Goal: Information Seeking & Learning: Learn about a topic

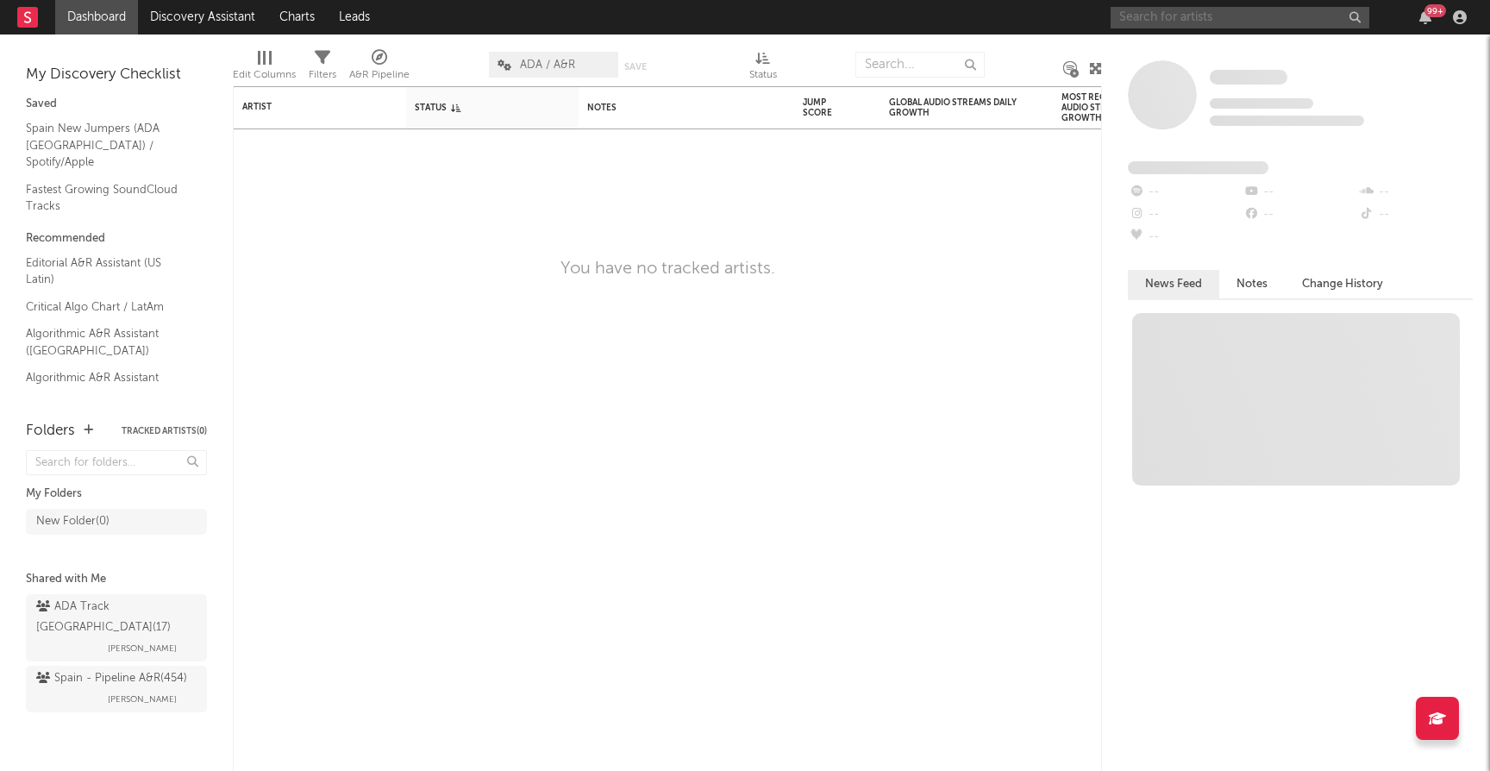
click at [1207, 20] on input "text" at bounding box center [1240, 18] width 259 height 22
type input "p"
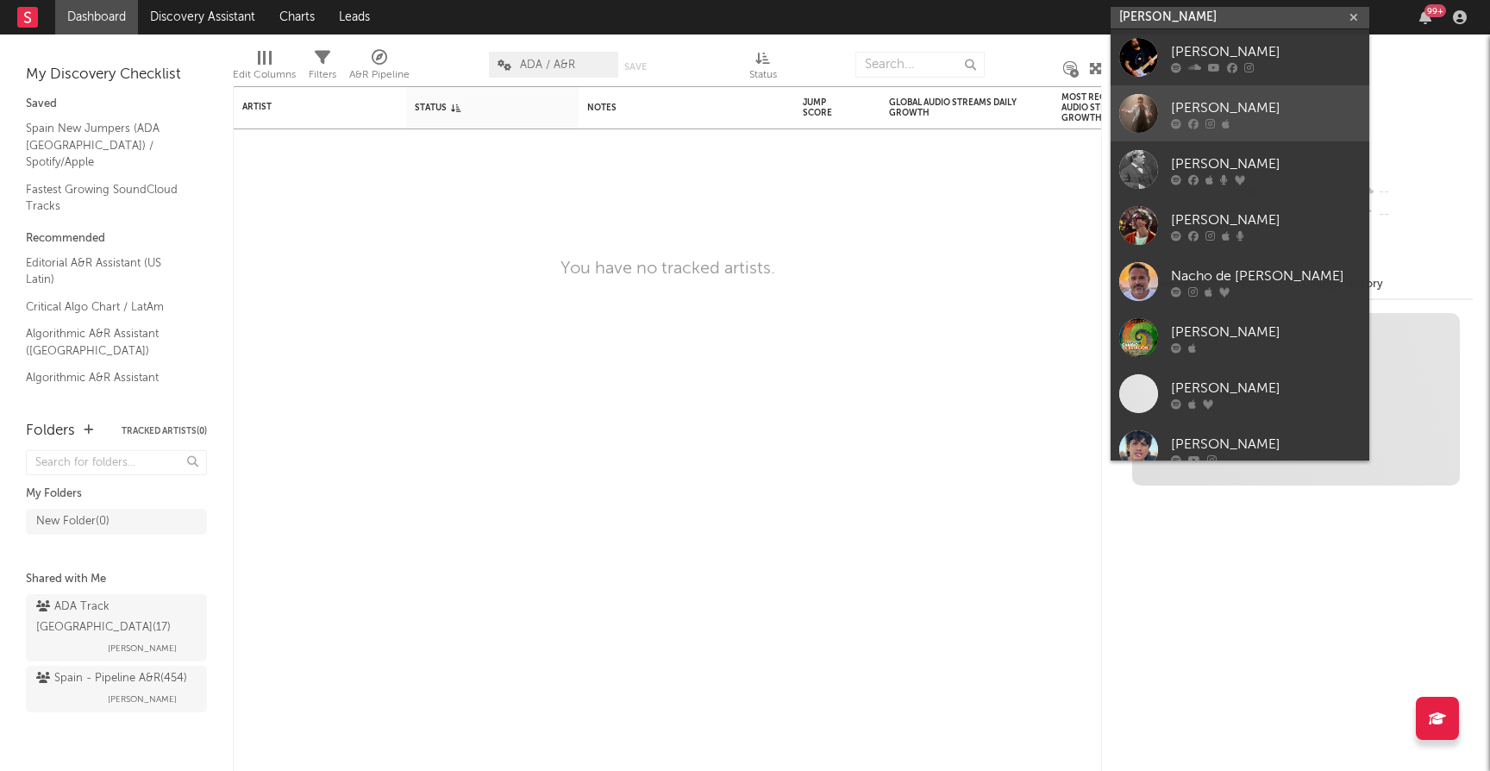
type input "[PERSON_NAME]"
click at [1227, 109] on div "[PERSON_NAME]" at bounding box center [1266, 107] width 190 height 21
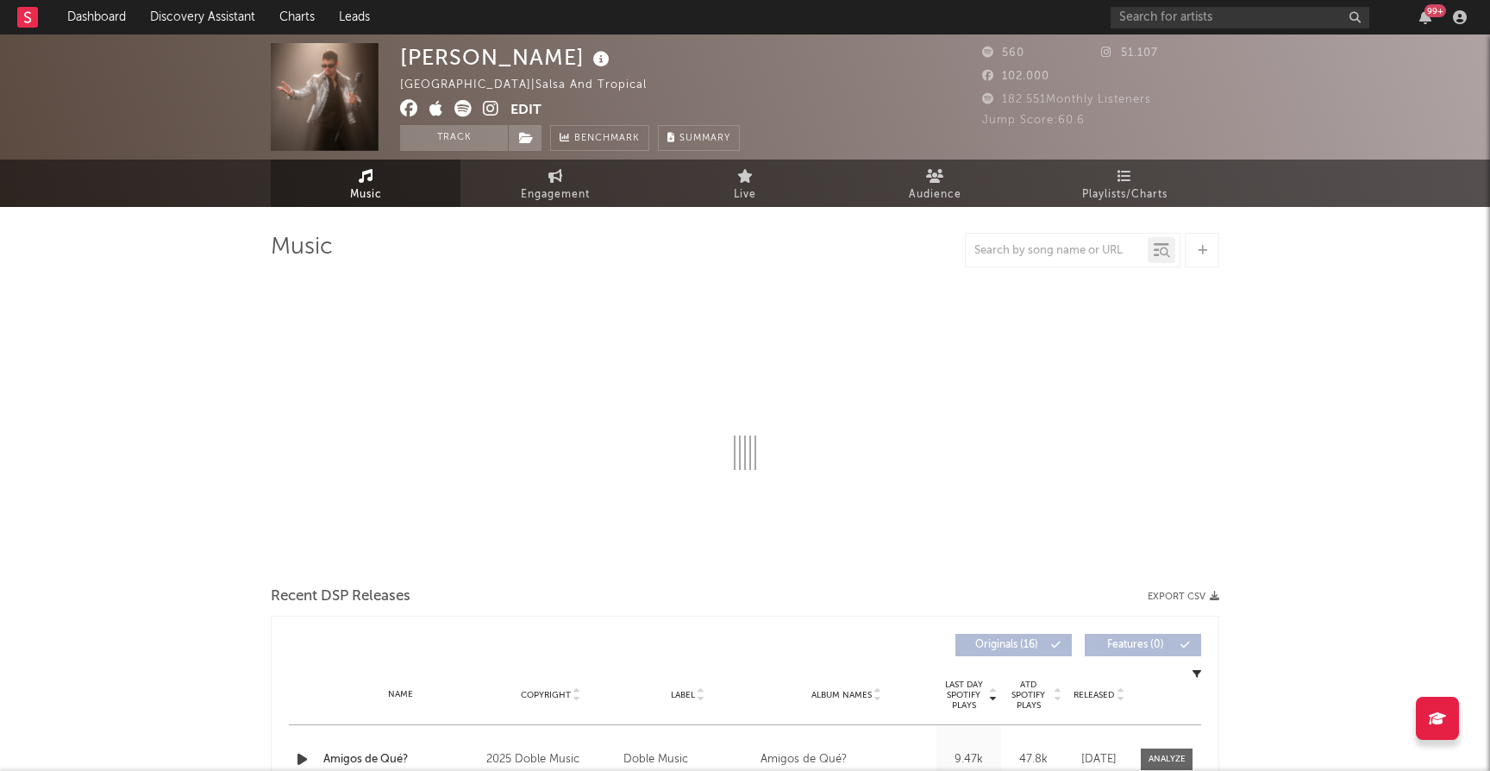
select select "1w"
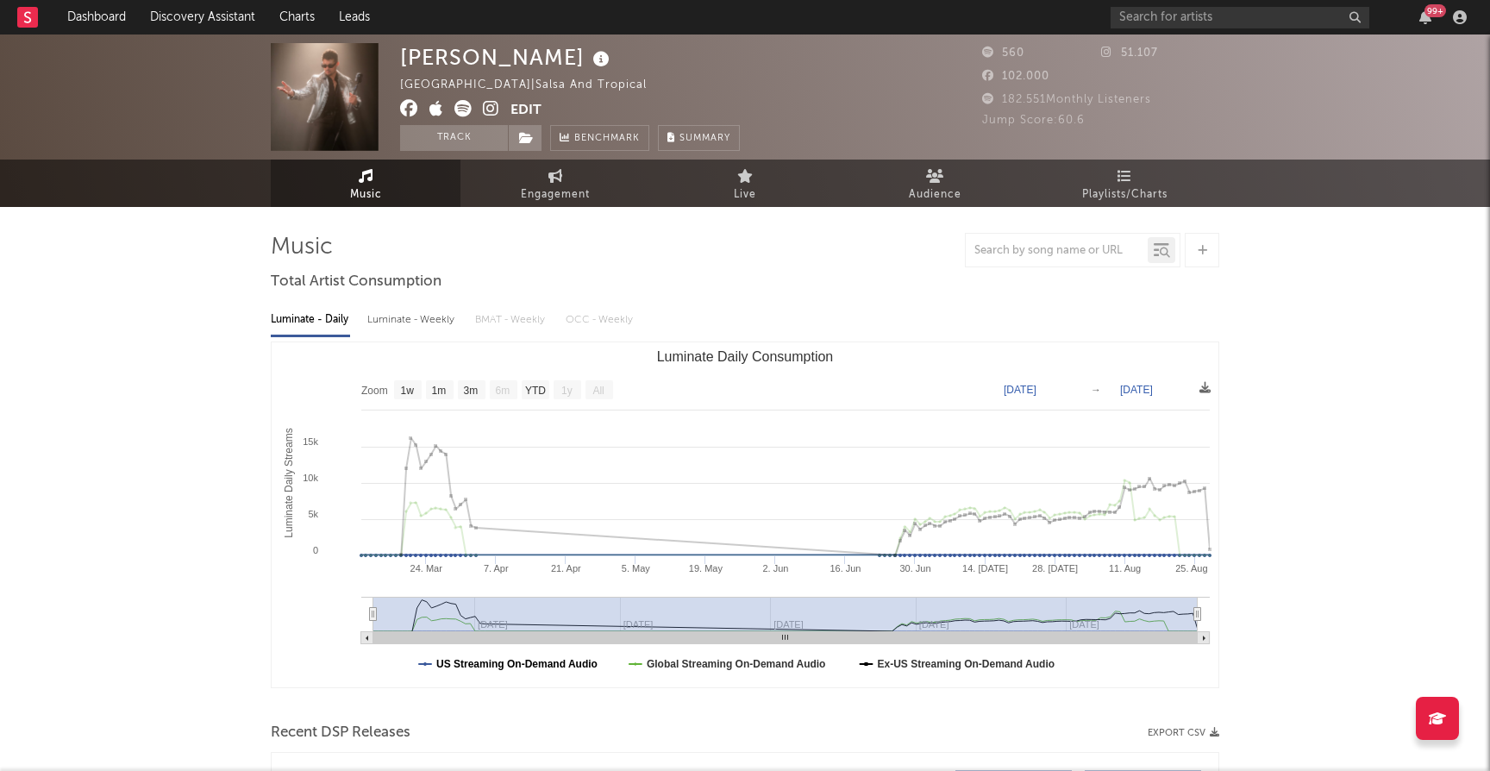
click at [476, 665] on text "US Streaming On-Demand Audio" at bounding box center [516, 664] width 161 height 12
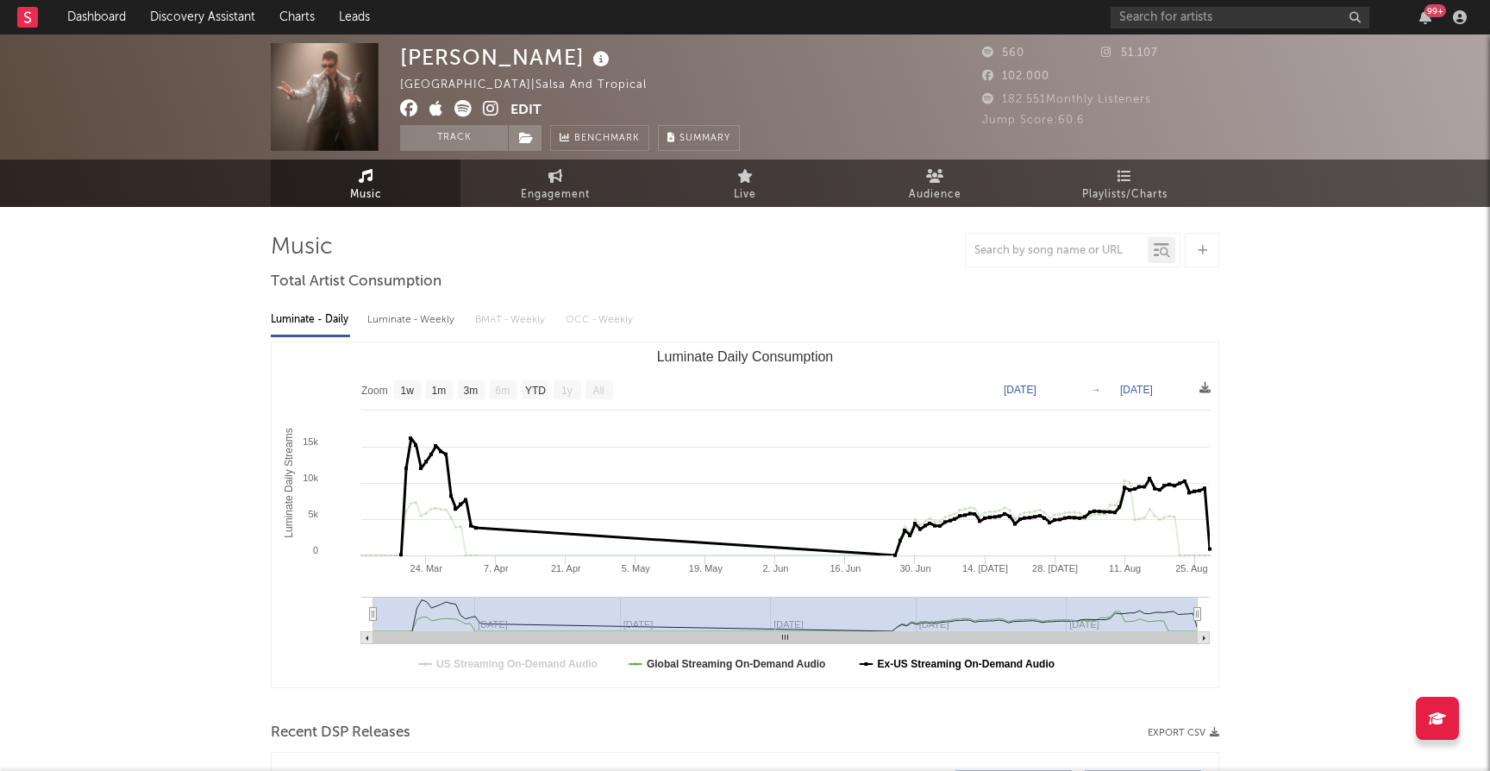
click at [991, 665] on text "Ex-US Streaming On-Demand Audio" at bounding box center [967, 664] width 178 height 12
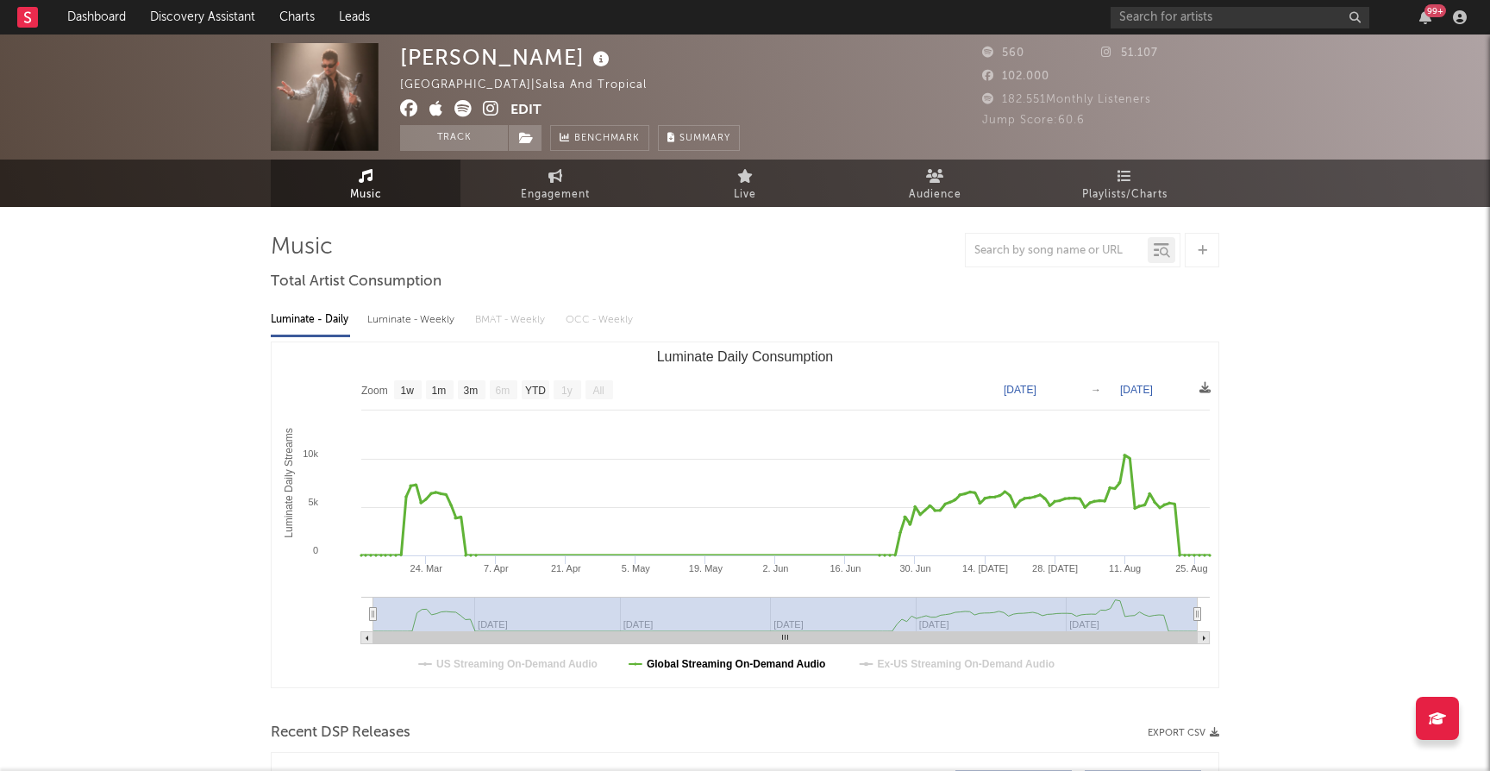
click at [734, 666] on text "Global Streaming On-Demand Audio" at bounding box center [736, 664] width 179 height 12
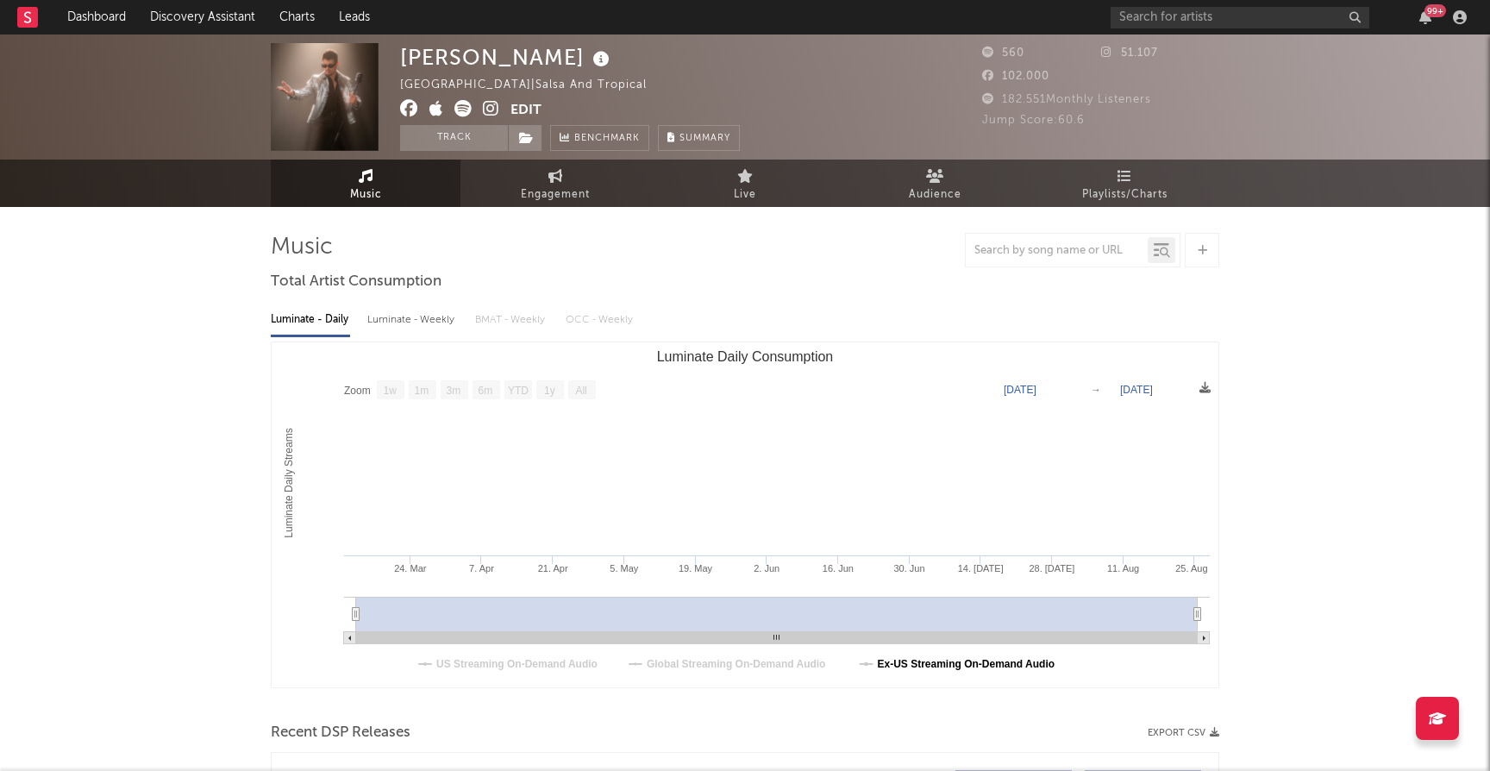
click at [1015, 663] on text "Ex-US Streaming On-Demand Audio" at bounding box center [967, 664] width 178 height 12
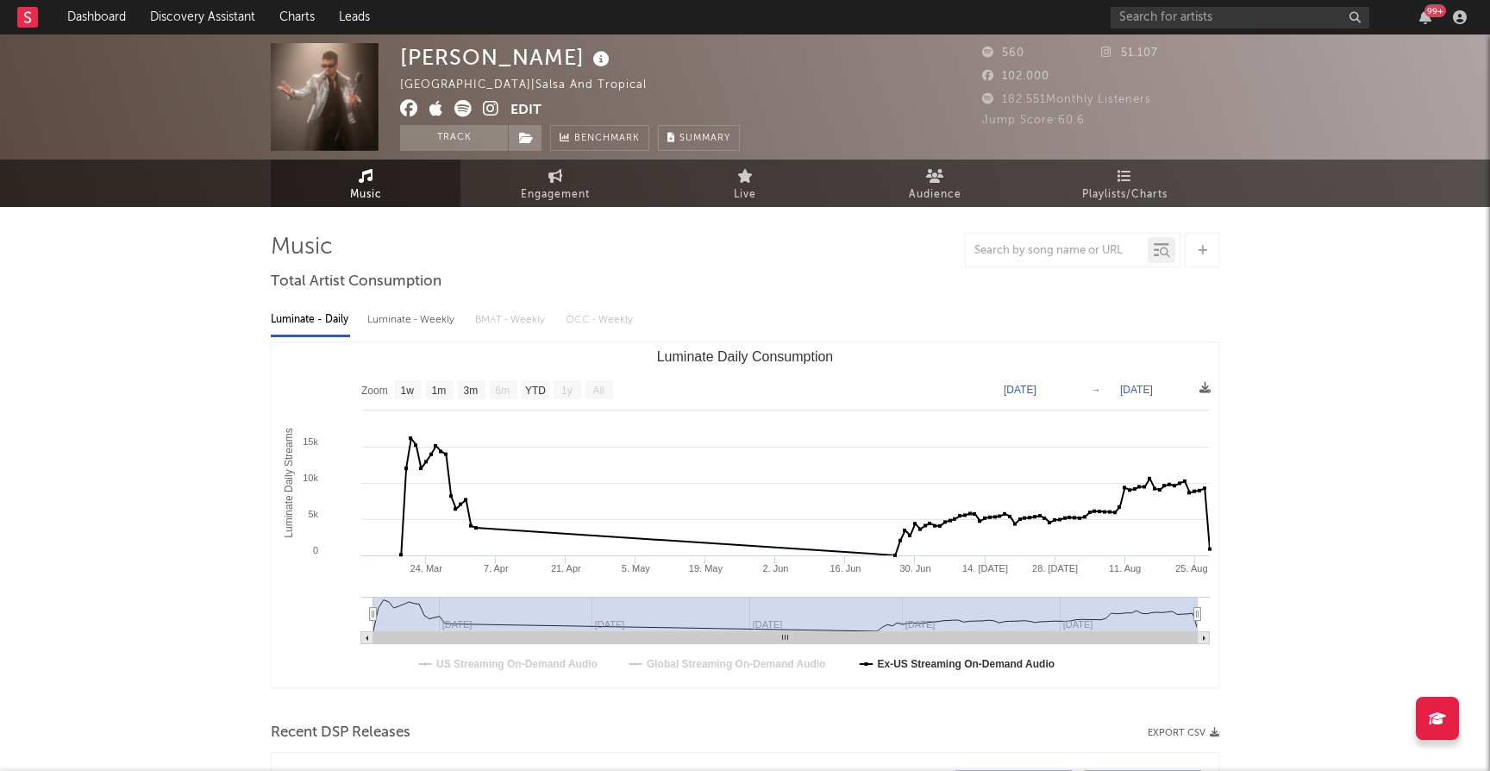
click at [520, 110] on button "Edit" at bounding box center [526, 111] width 31 height 22
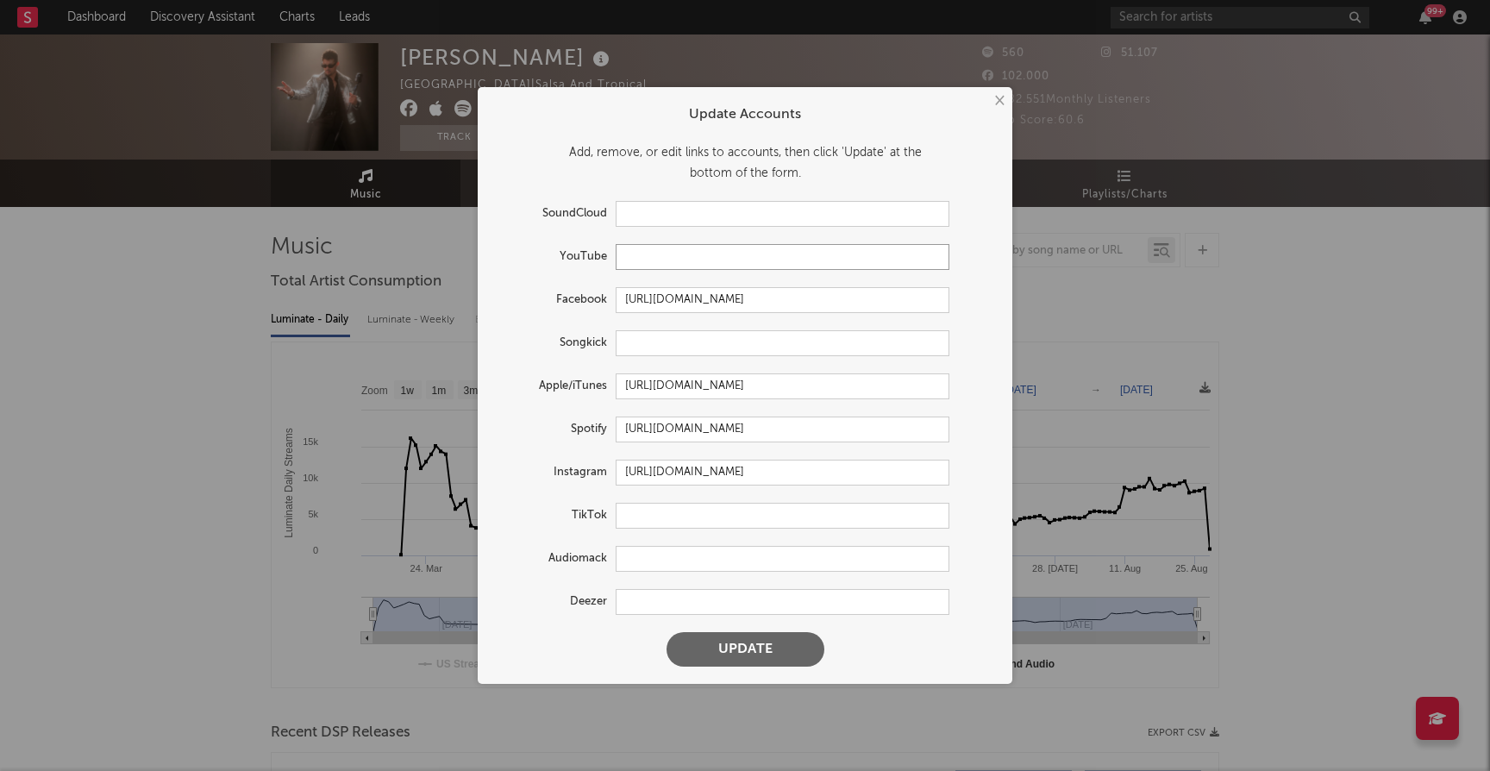
click at [643, 260] on input "text" at bounding box center [783, 257] width 334 height 26
paste input "[URL][DOMAIN_NAME]"
type input "[URL][DOMAIN_NAME]"
click at [743, 644] on button "Update" at bounding box center [746, 649] width 158 height 34
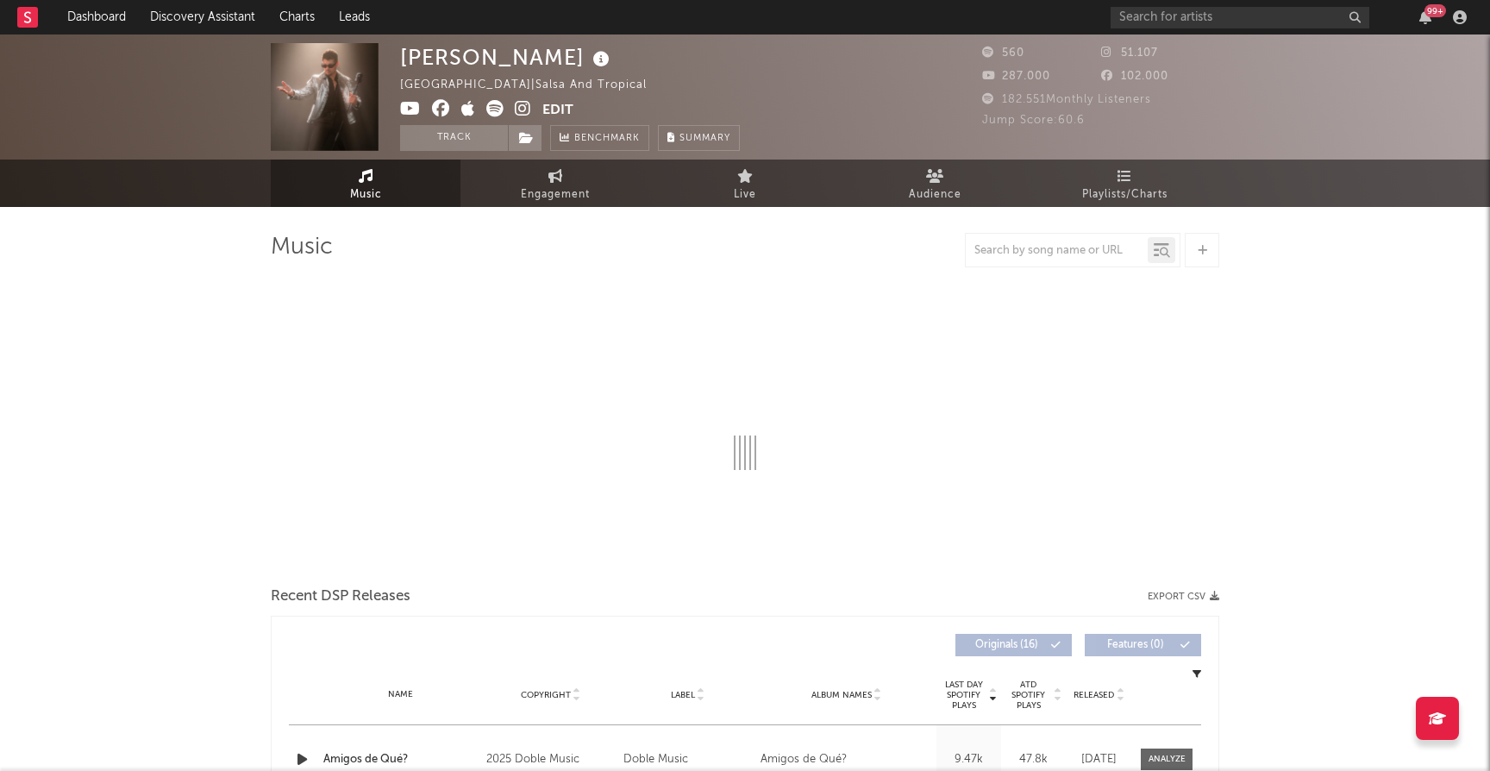
select select "1w"
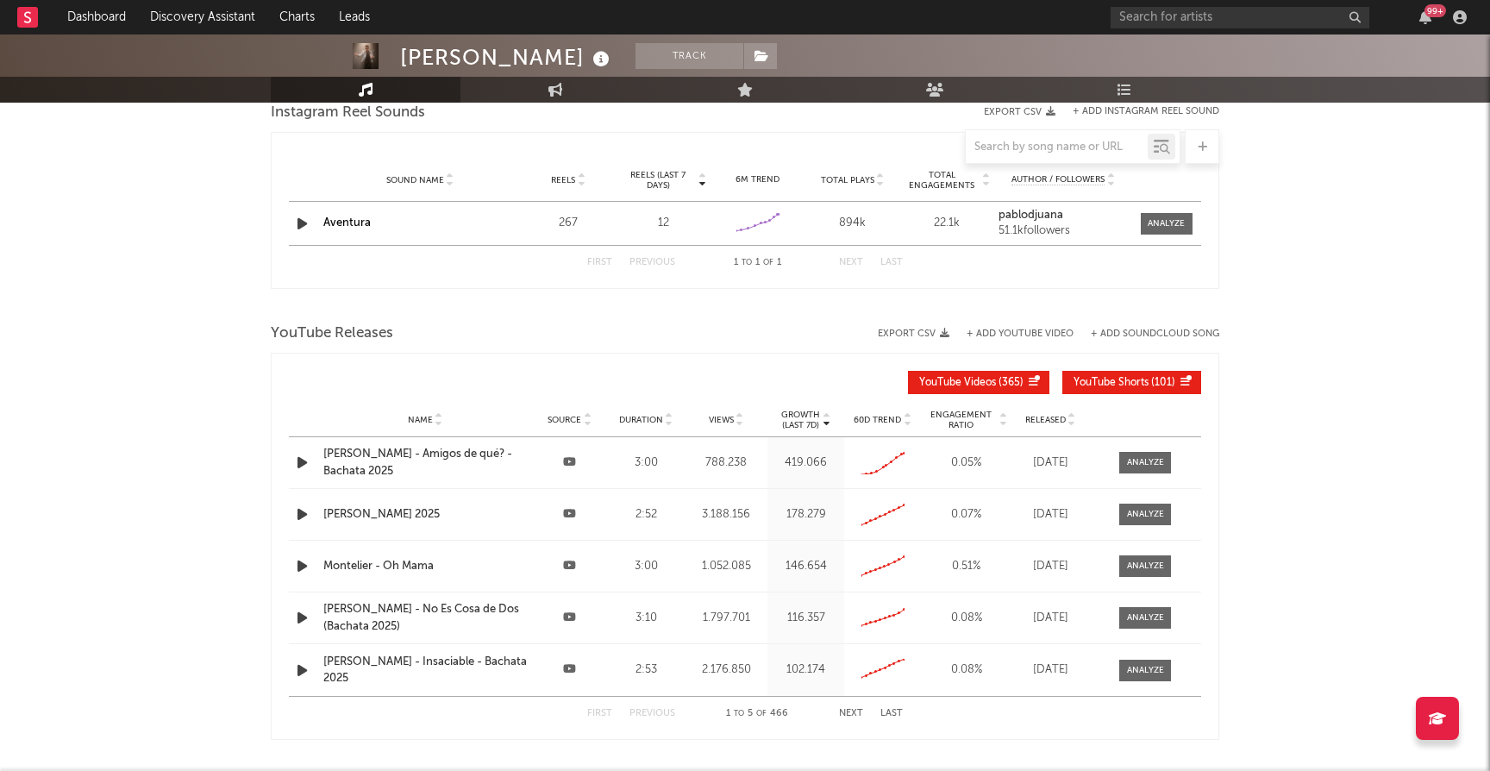
scroll to position [1204, 0]
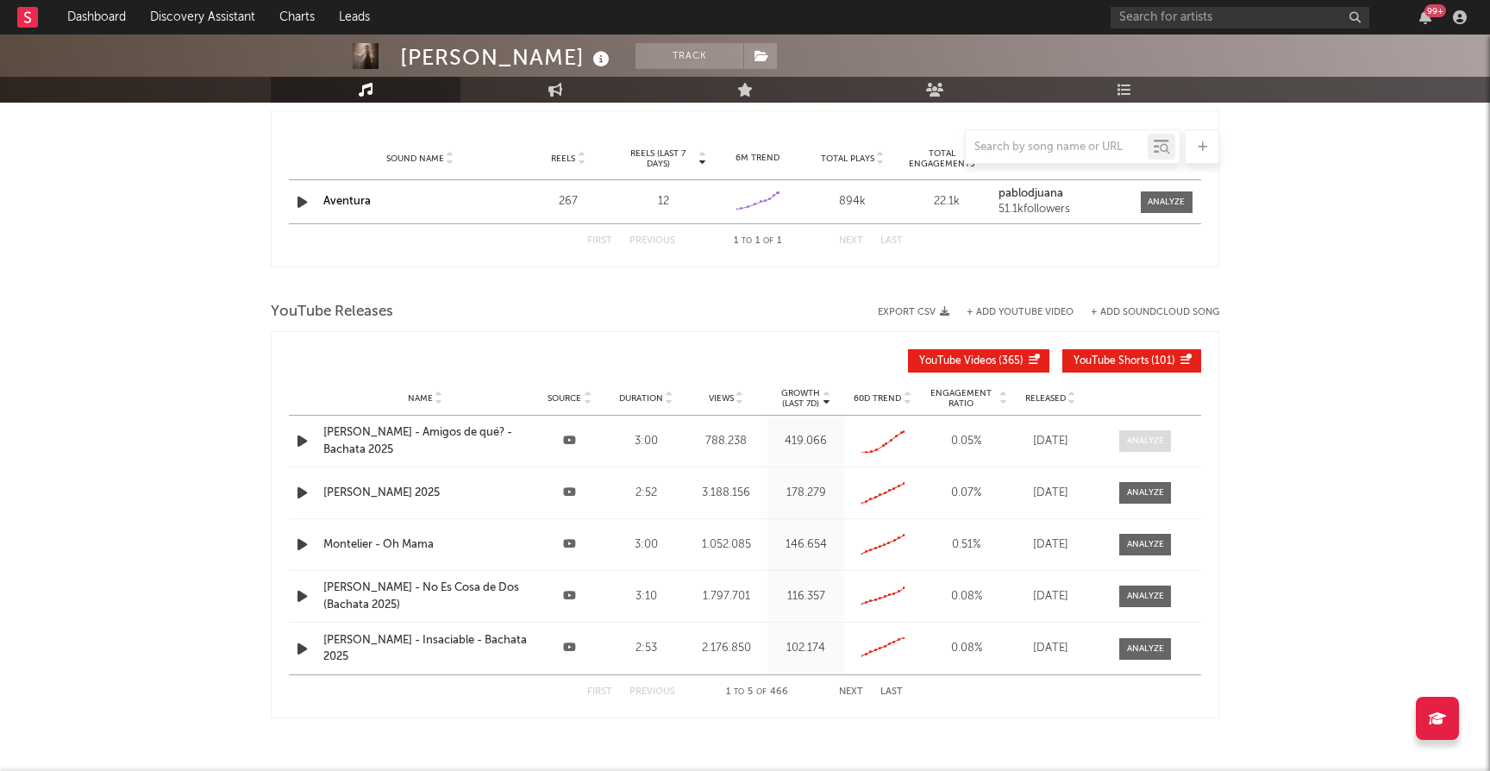
click at [1132, 441] on div at bounding box center [1145, 441] width 37 height 13
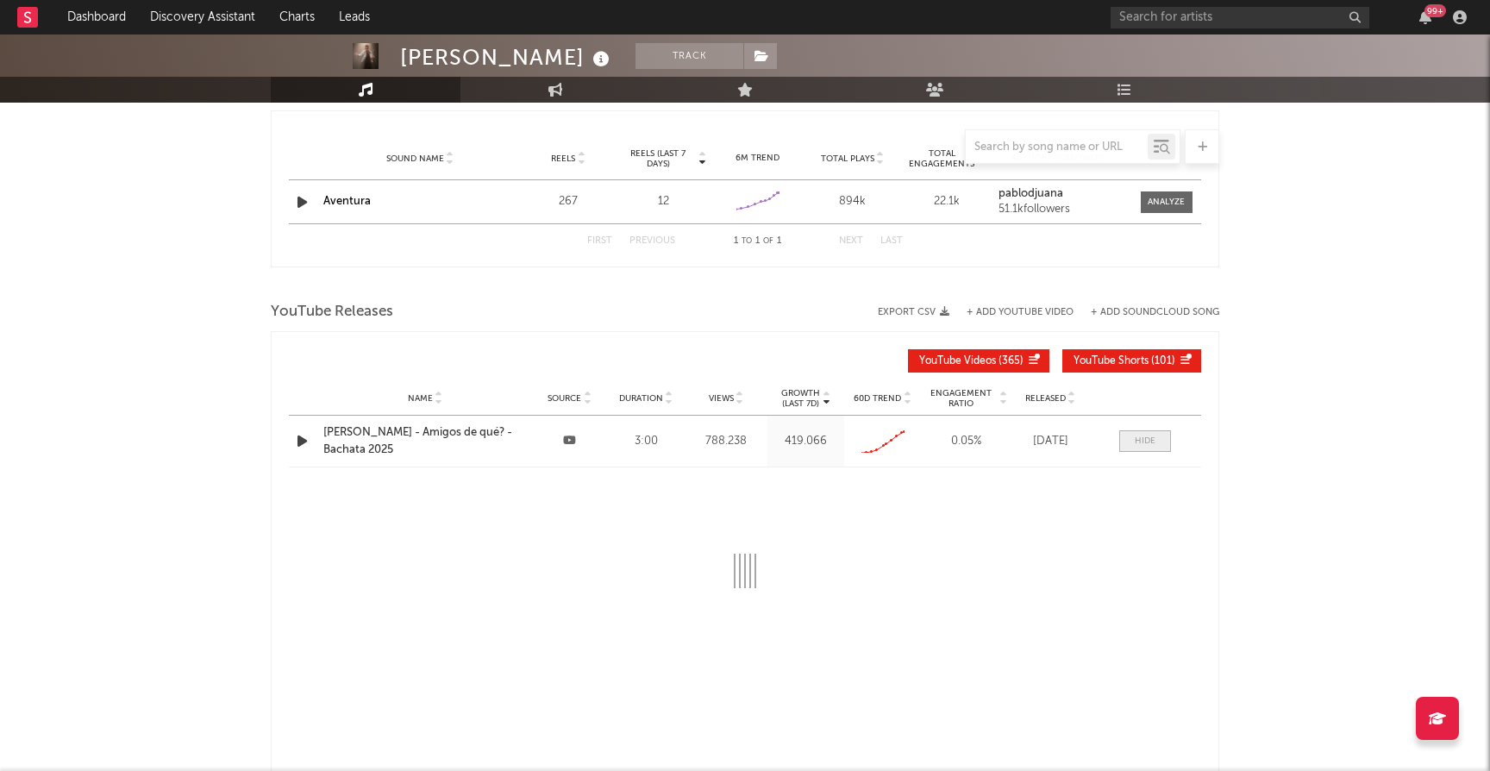
select select "All"
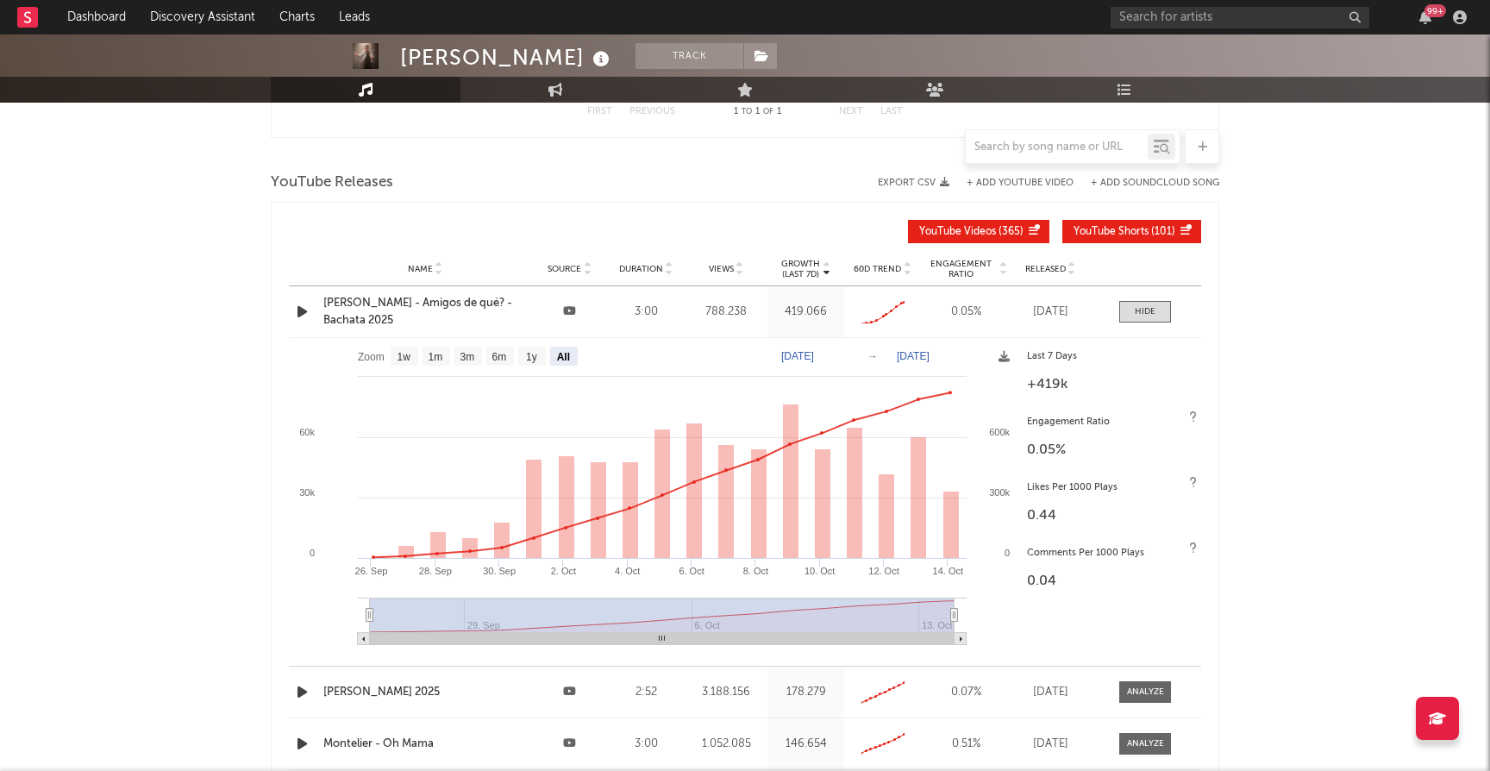
scroll to position [1609, 0]
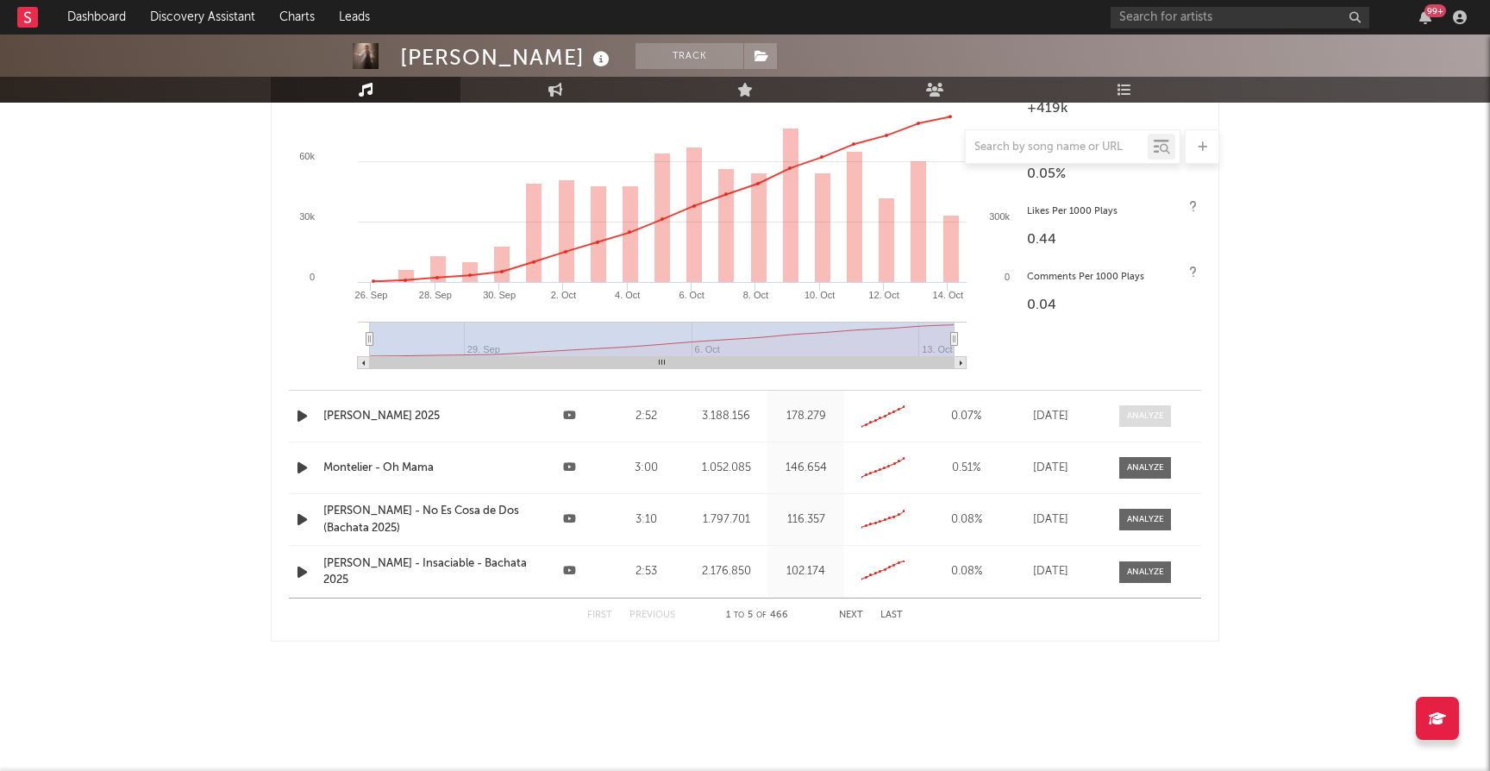
click at [1138, 411] on div at bounding box center [1145, 416] width 37 height 13
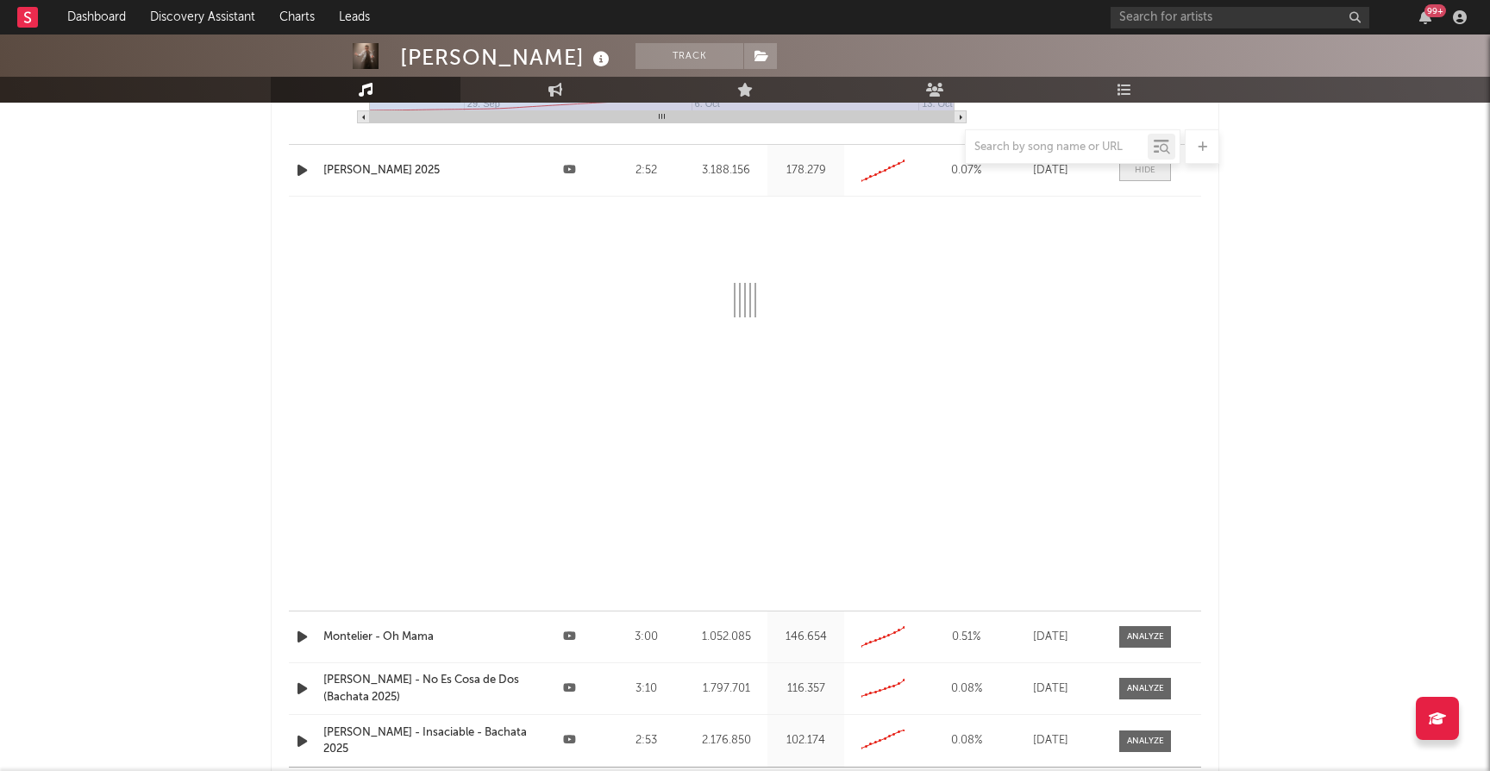
scroll to position [1858, 0]
select select "All"
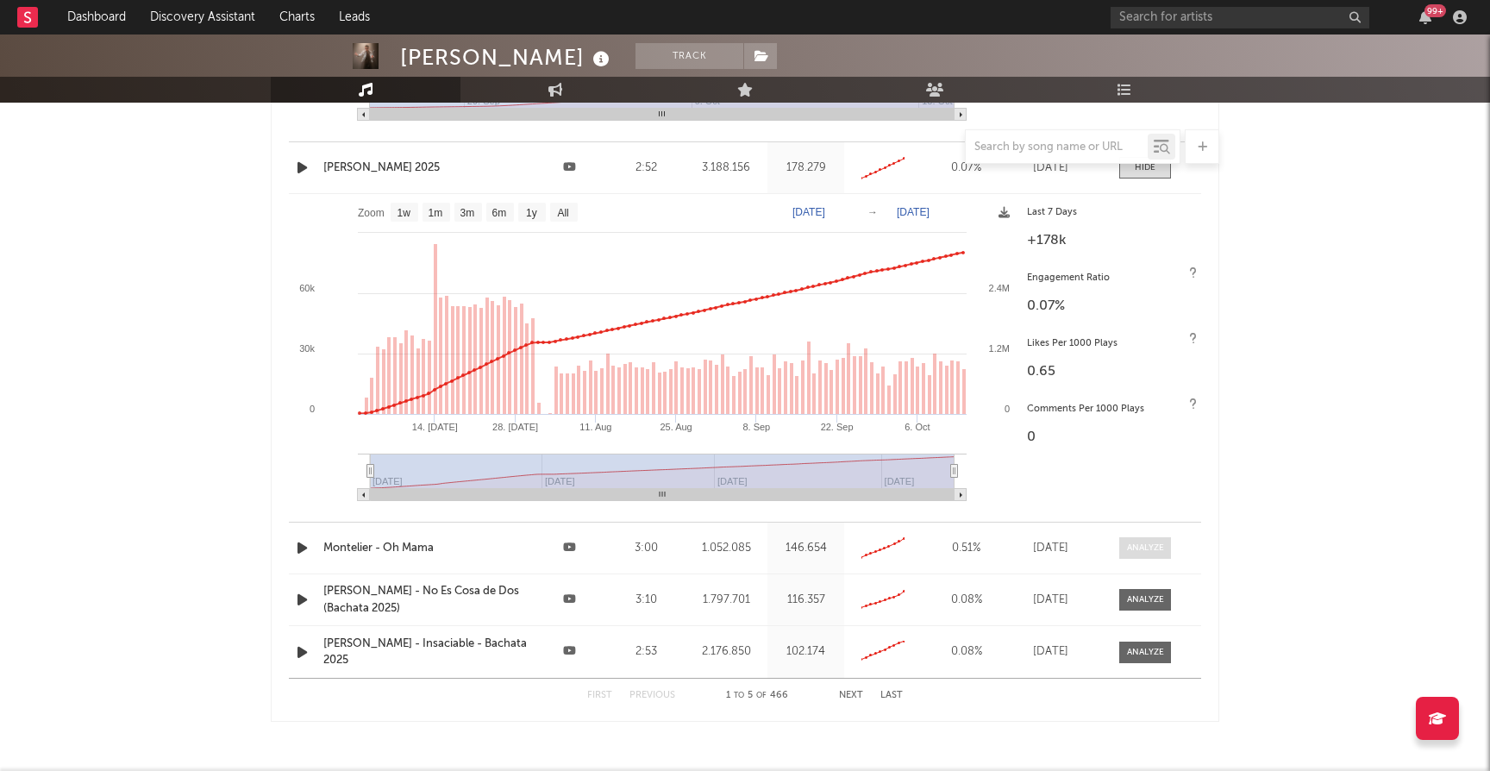
click at [1135, 548] on div at bounding box center [1145, 548] width 37 height 13
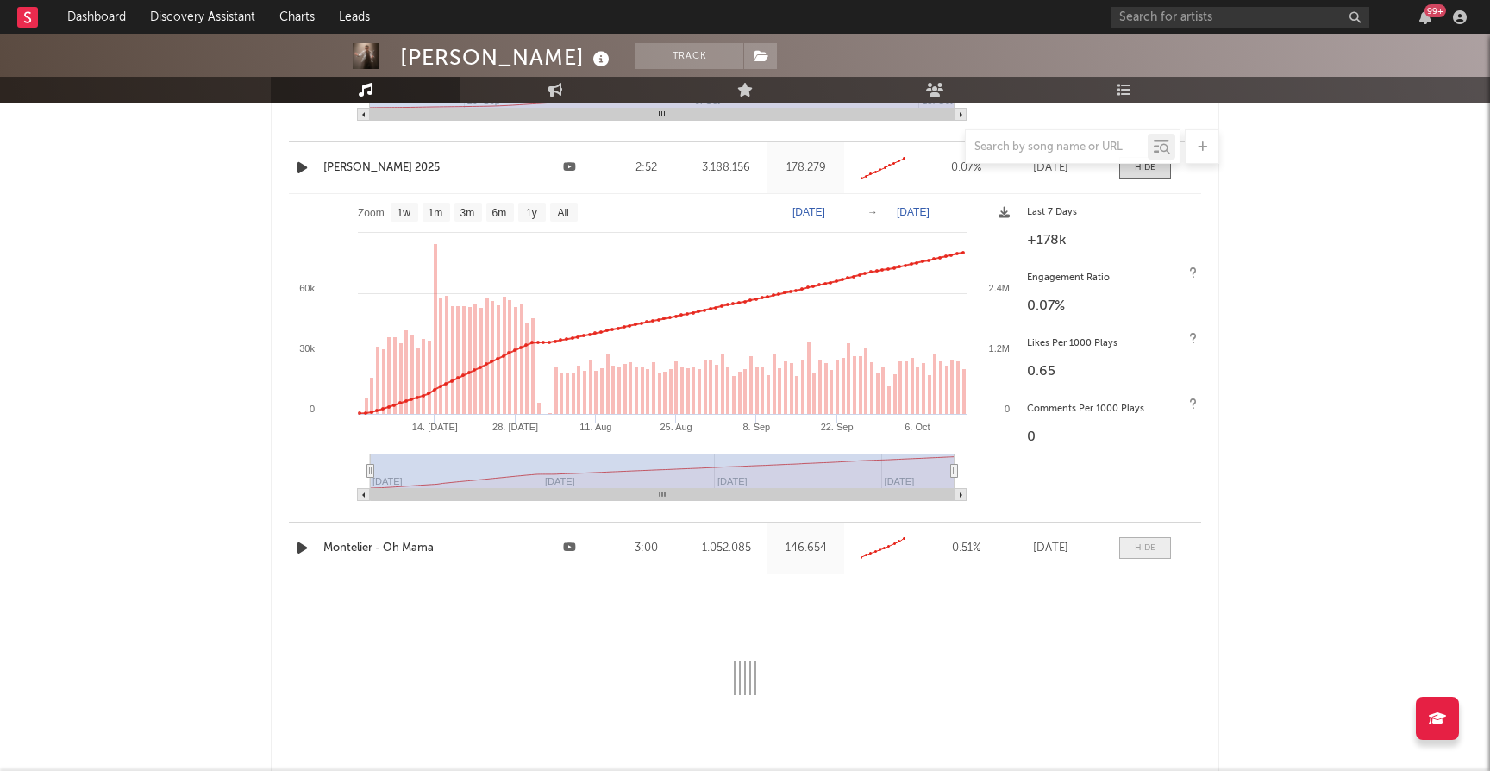
select select "All"
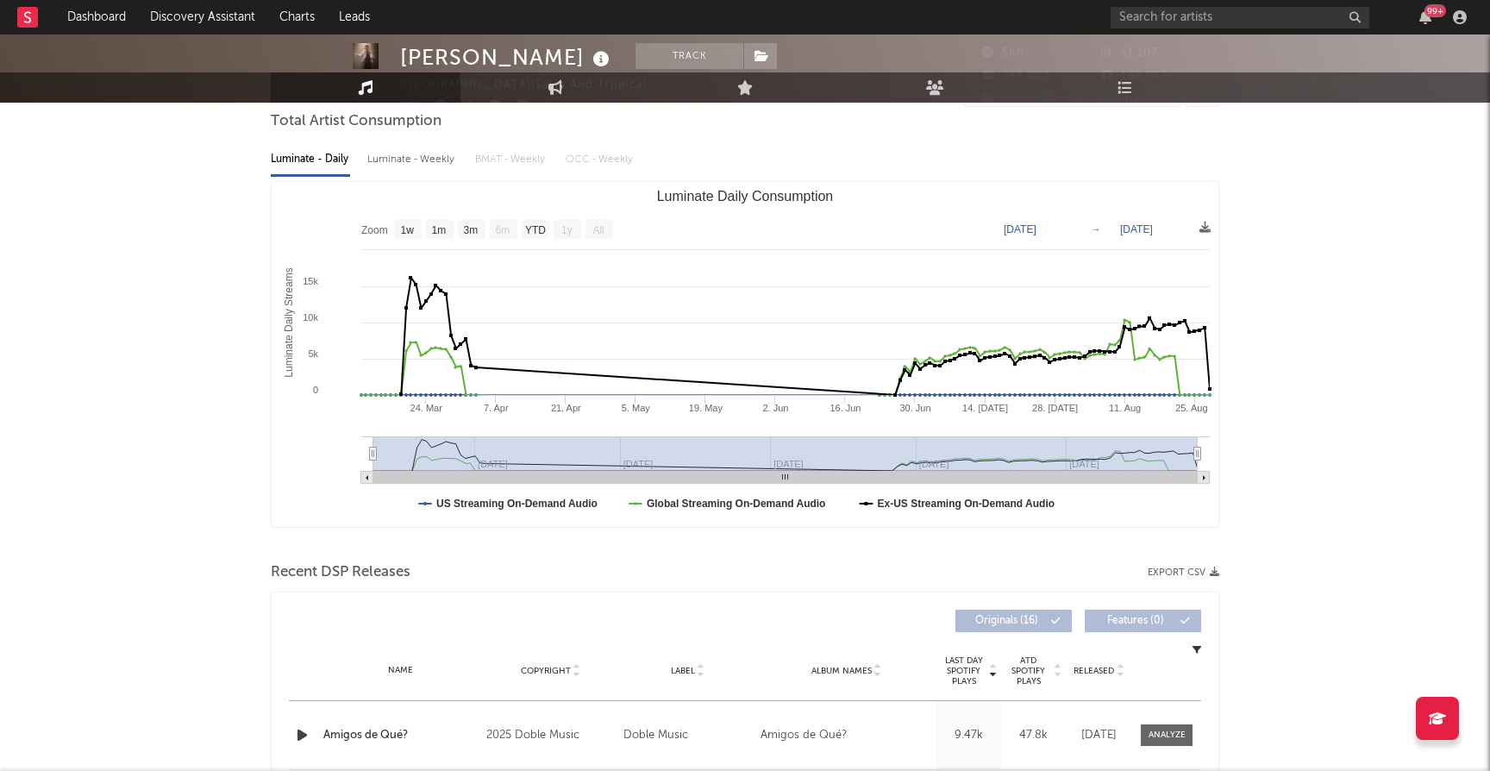
scroll to position [0, 0]
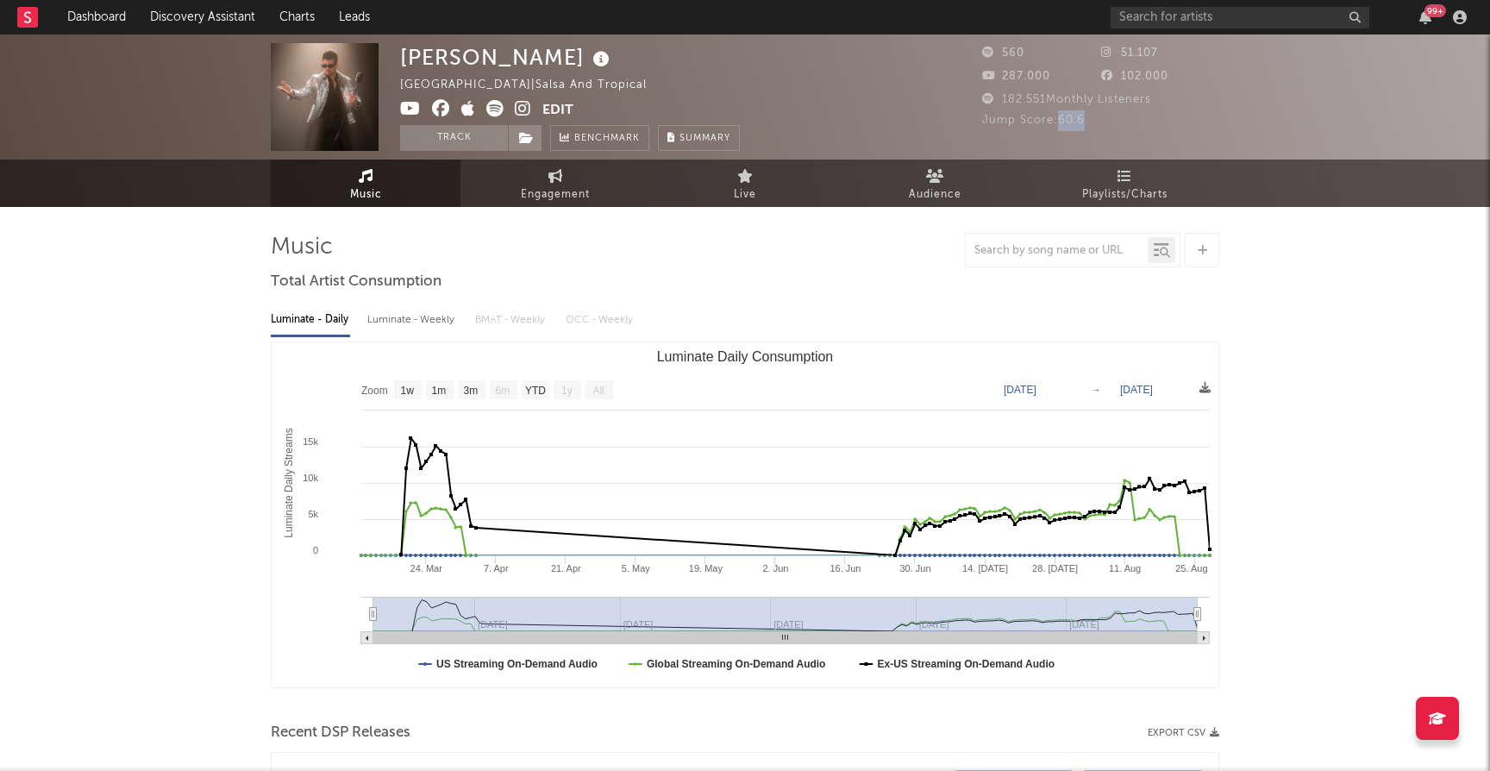
drag, startPoint x: 1057, startPoint y: 116, endPoint x: 1107, endPoint y: 116, distance: 50.0
click at [1107, 116] on div "Jump Score: 60.6" at bounding box center [1100, 120] width 237 height 21
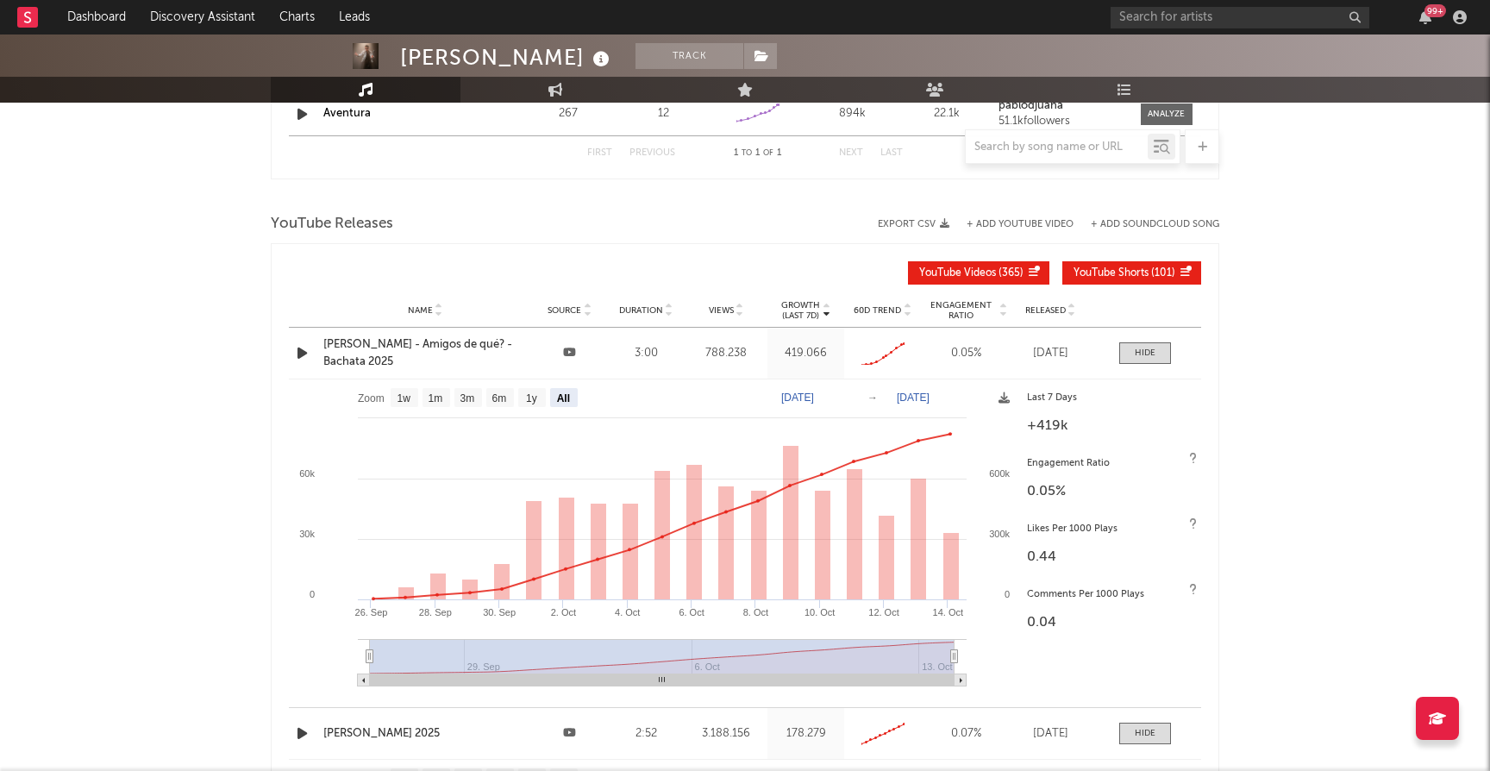
scroll to position [1289, 0]
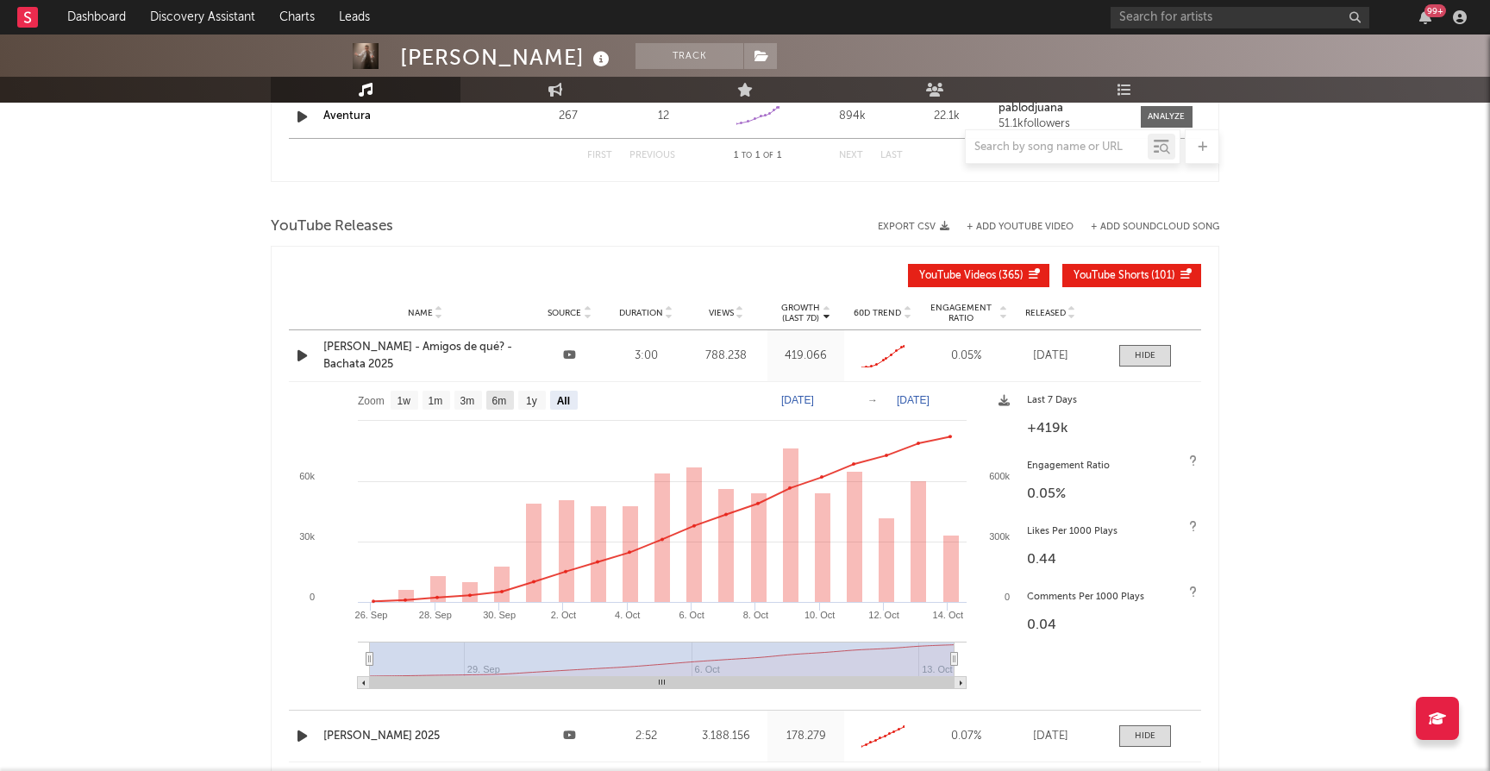
click at [502, 398] on text "6m" at bounding box center [499, 401] width 15 height 12
select select "6m"
click at [434, 398] on text "1m" at bounding box center [436, 401] width 15 height 12
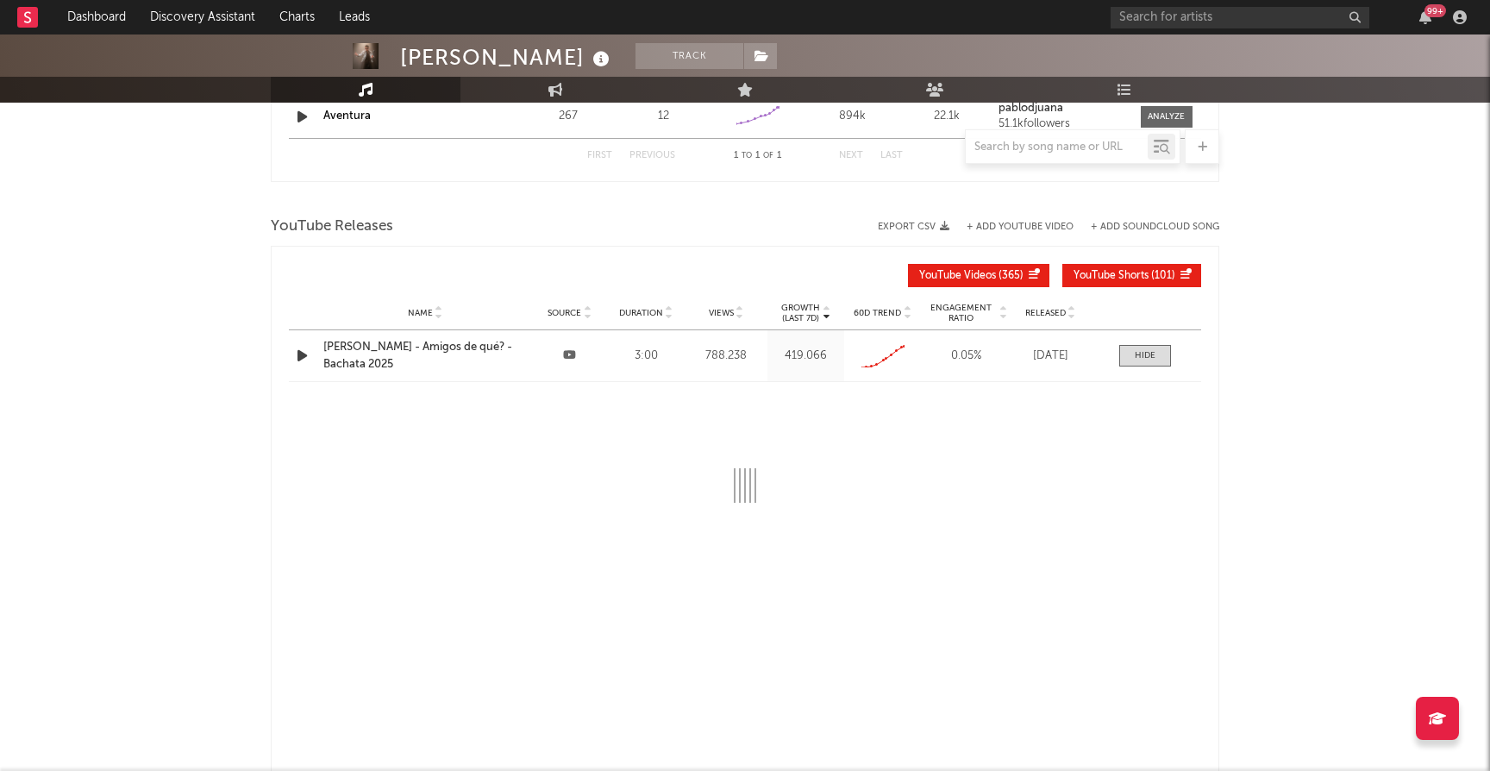
select select "All"
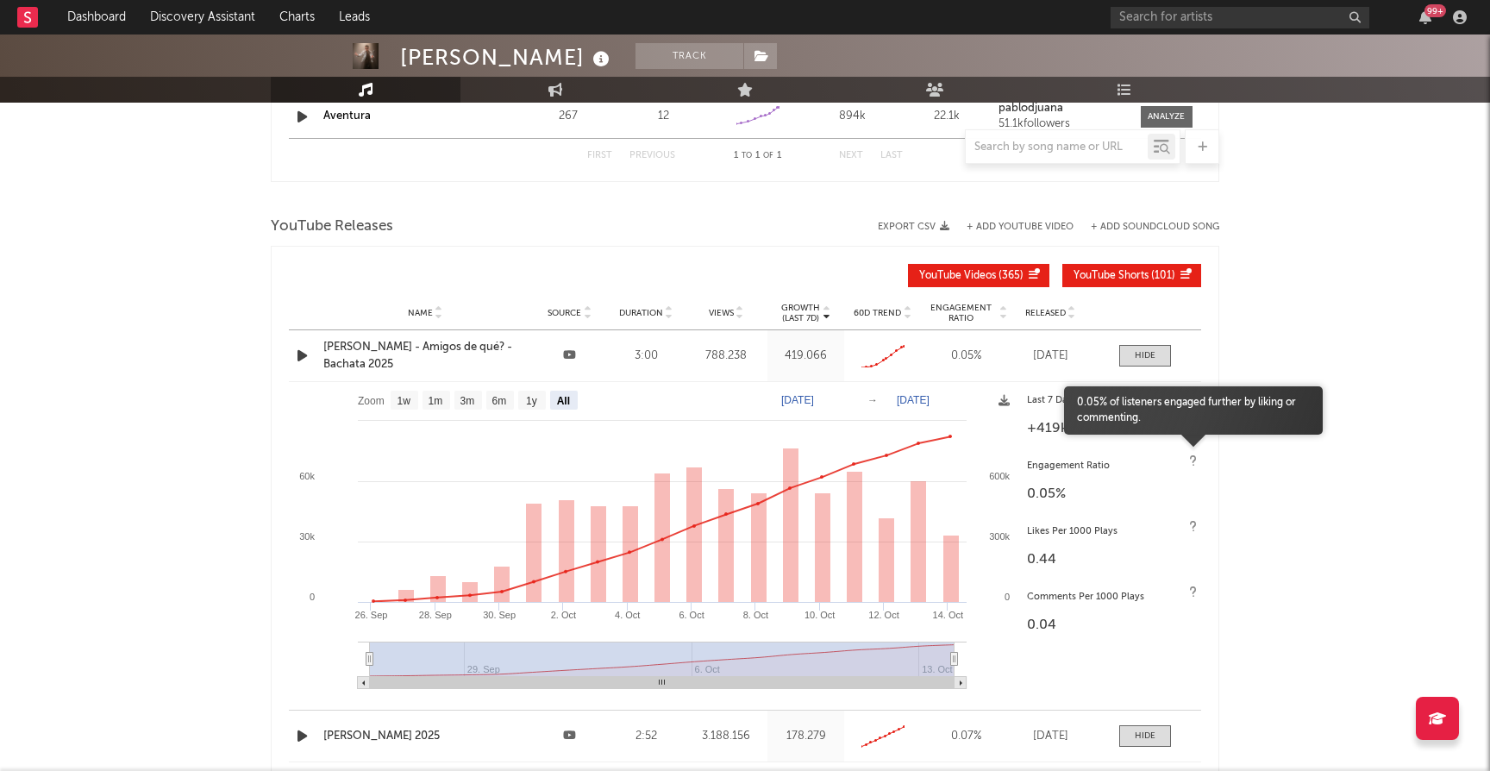
click at [1194, 460] on icon at bounding box center [1193, 460] width 8 height 11
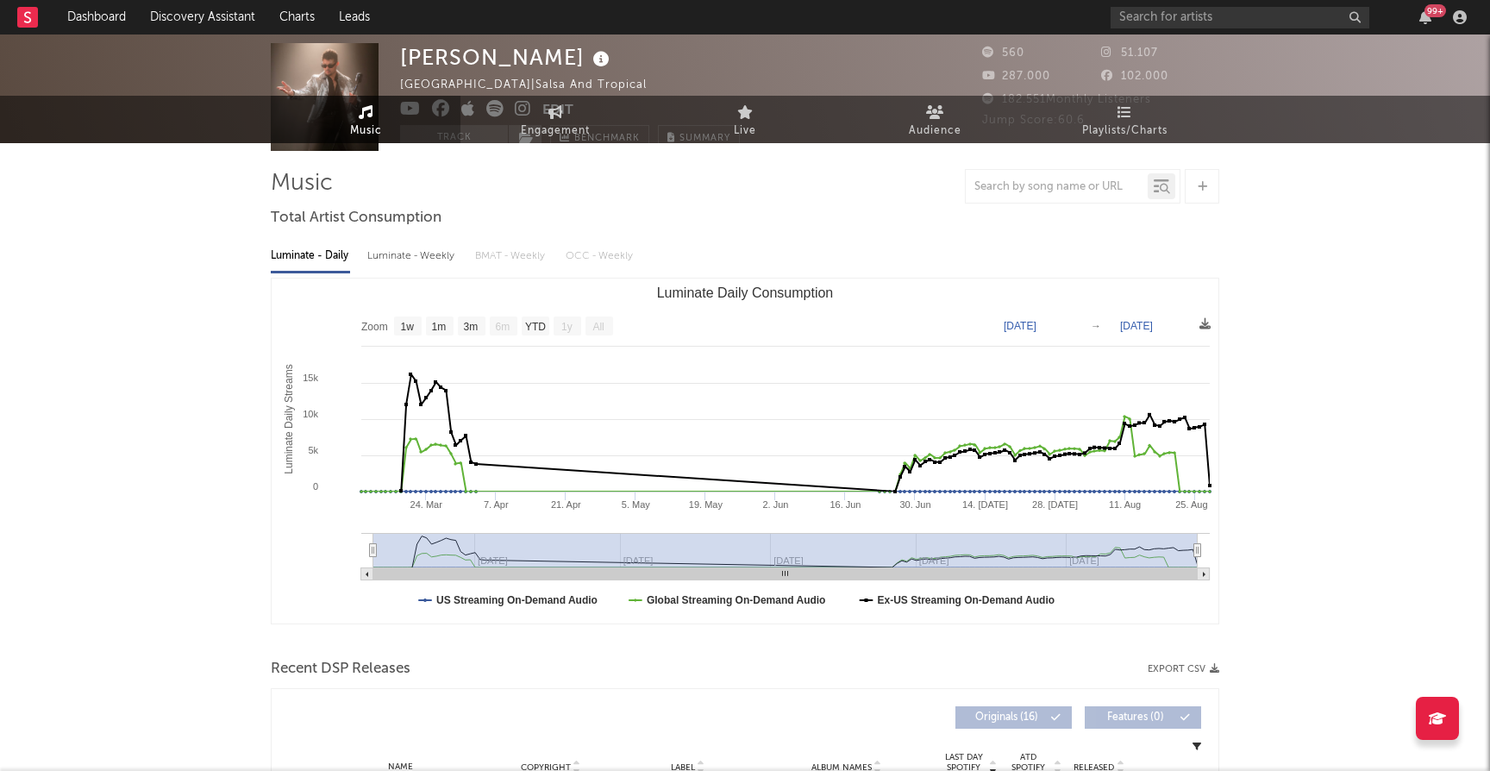
scroll to position [0, 0]
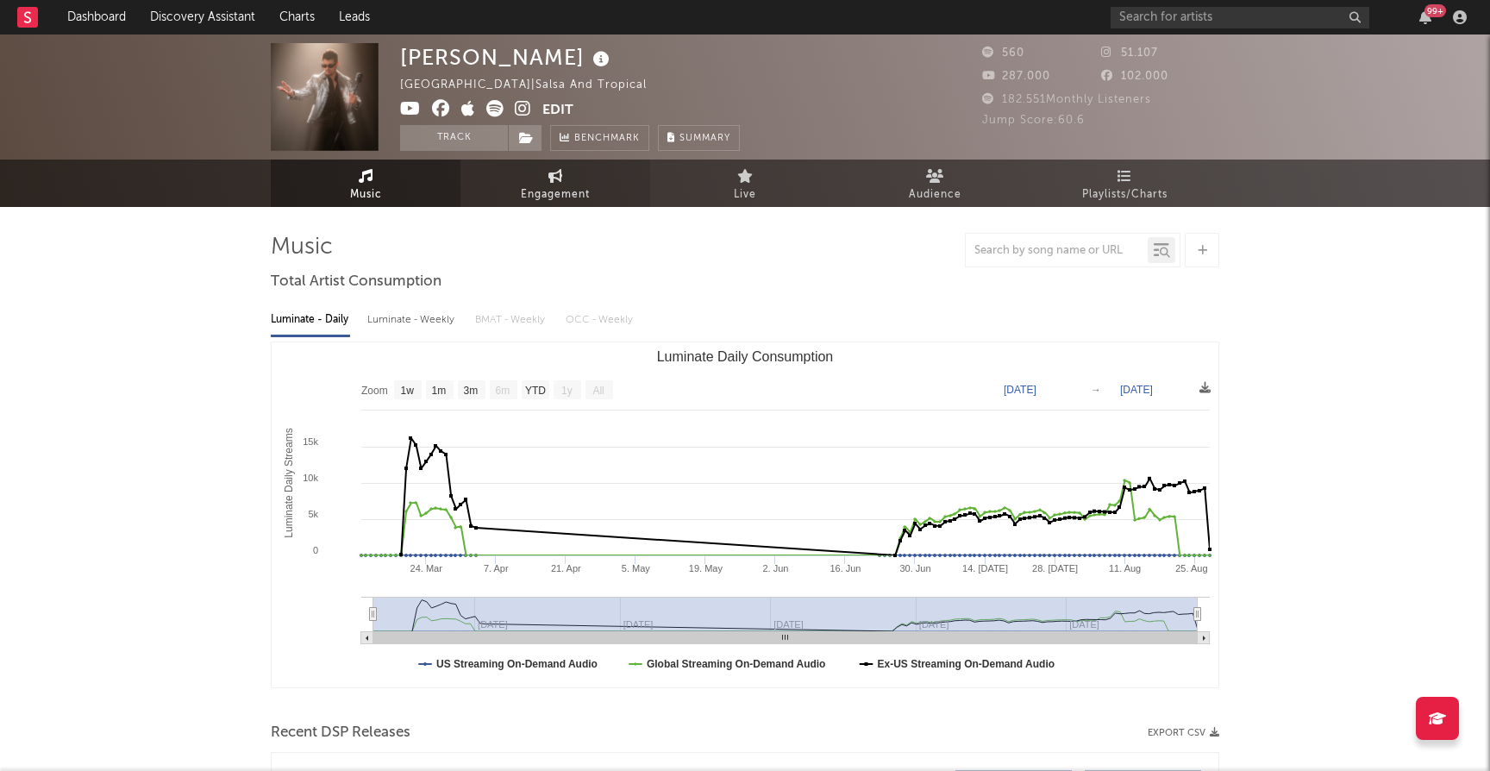
click at [552, 182] on link "Engagement" at bounding box center [556, 183] width 190 height 47
select select "1w"
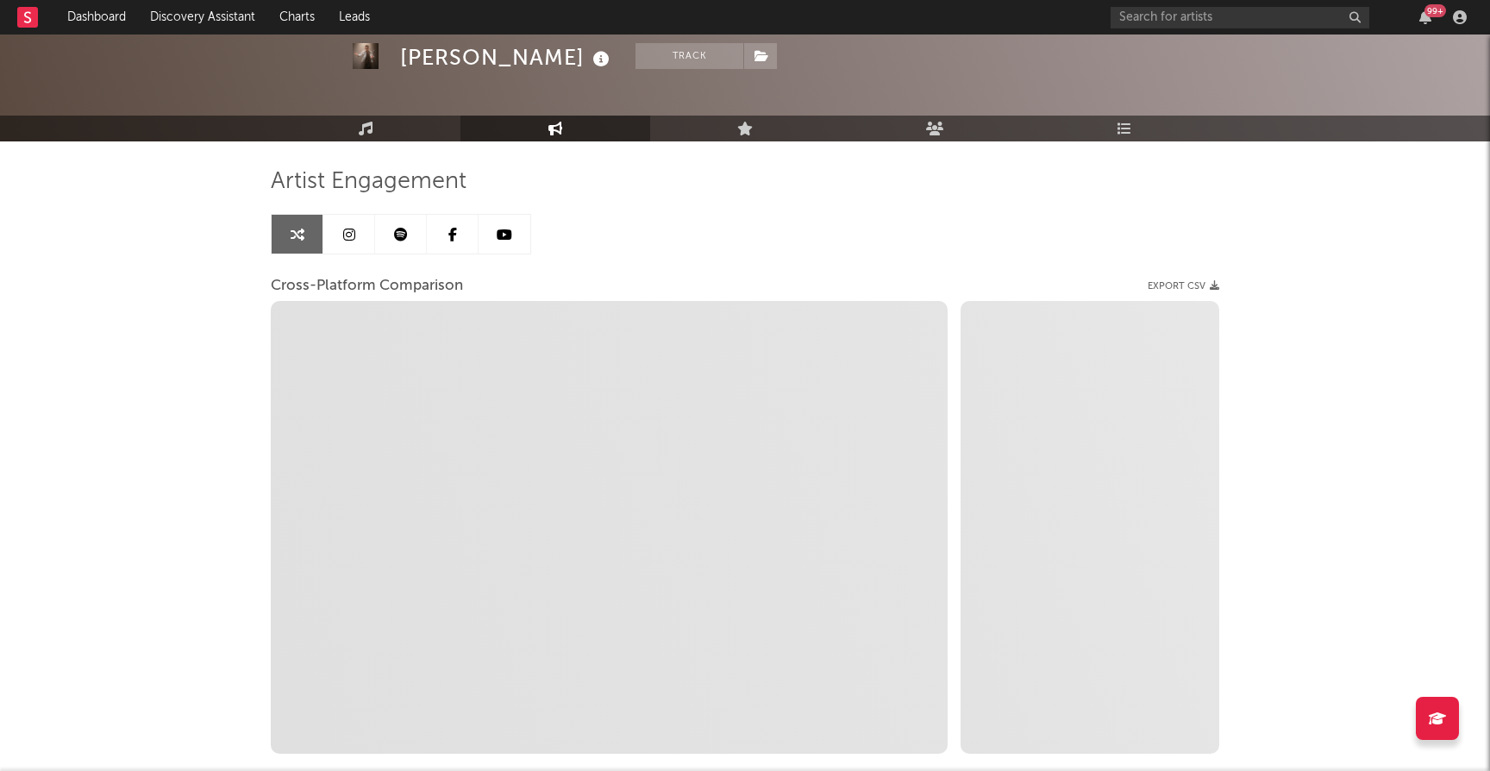
scroll to position [54, 0]
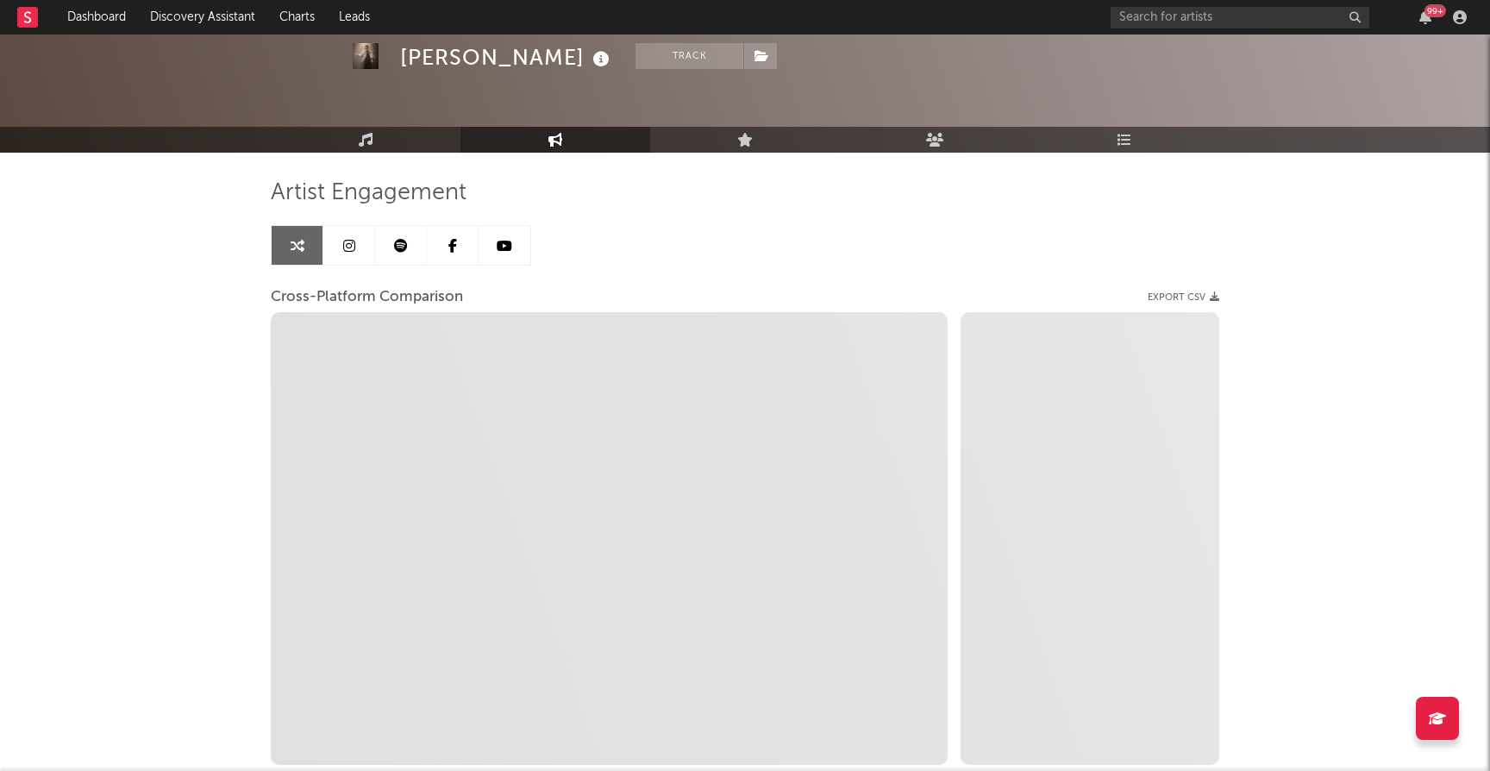
click at [355, 246] on link at bounding box center [349, 245] width 52 height 39
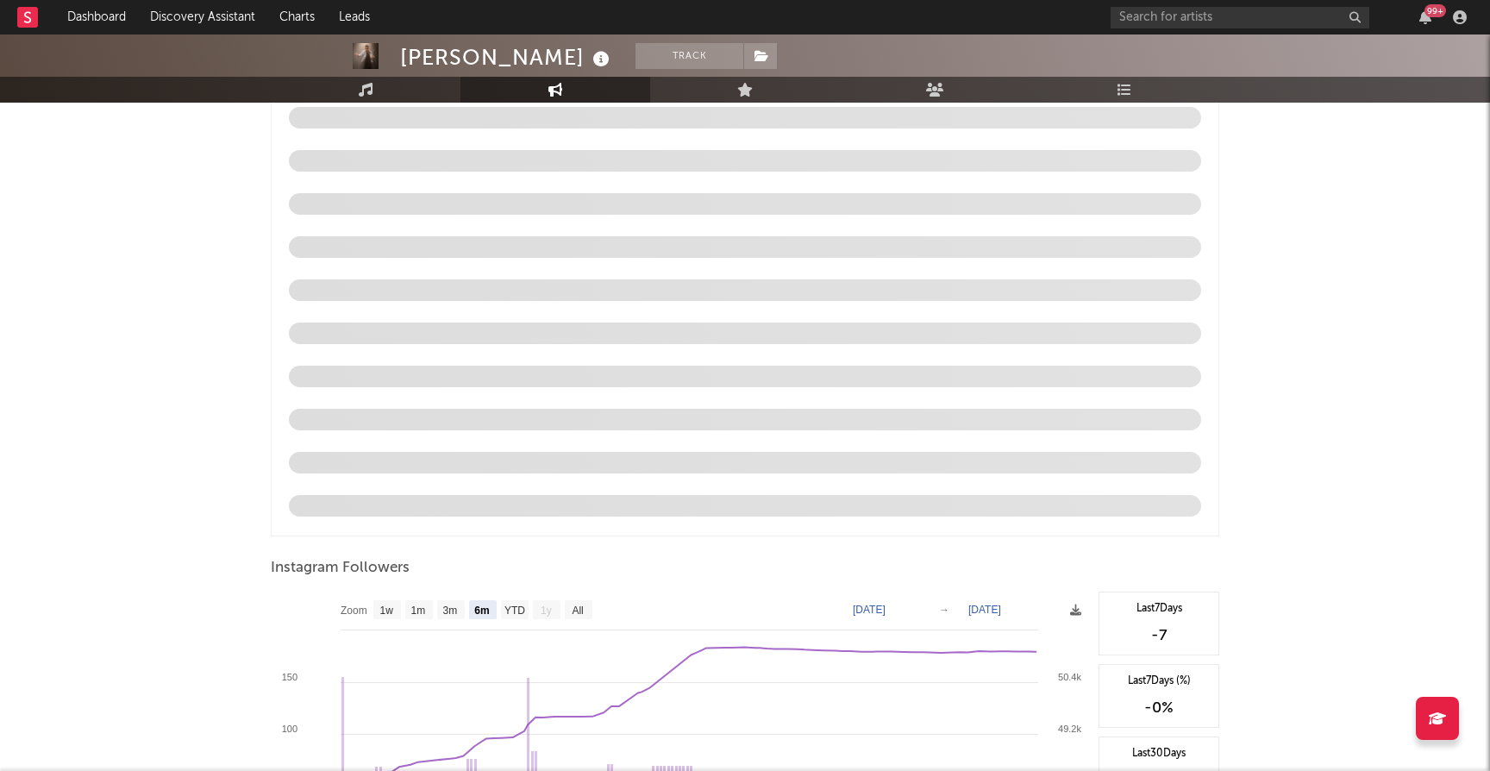
scroll to position [1772, 0]
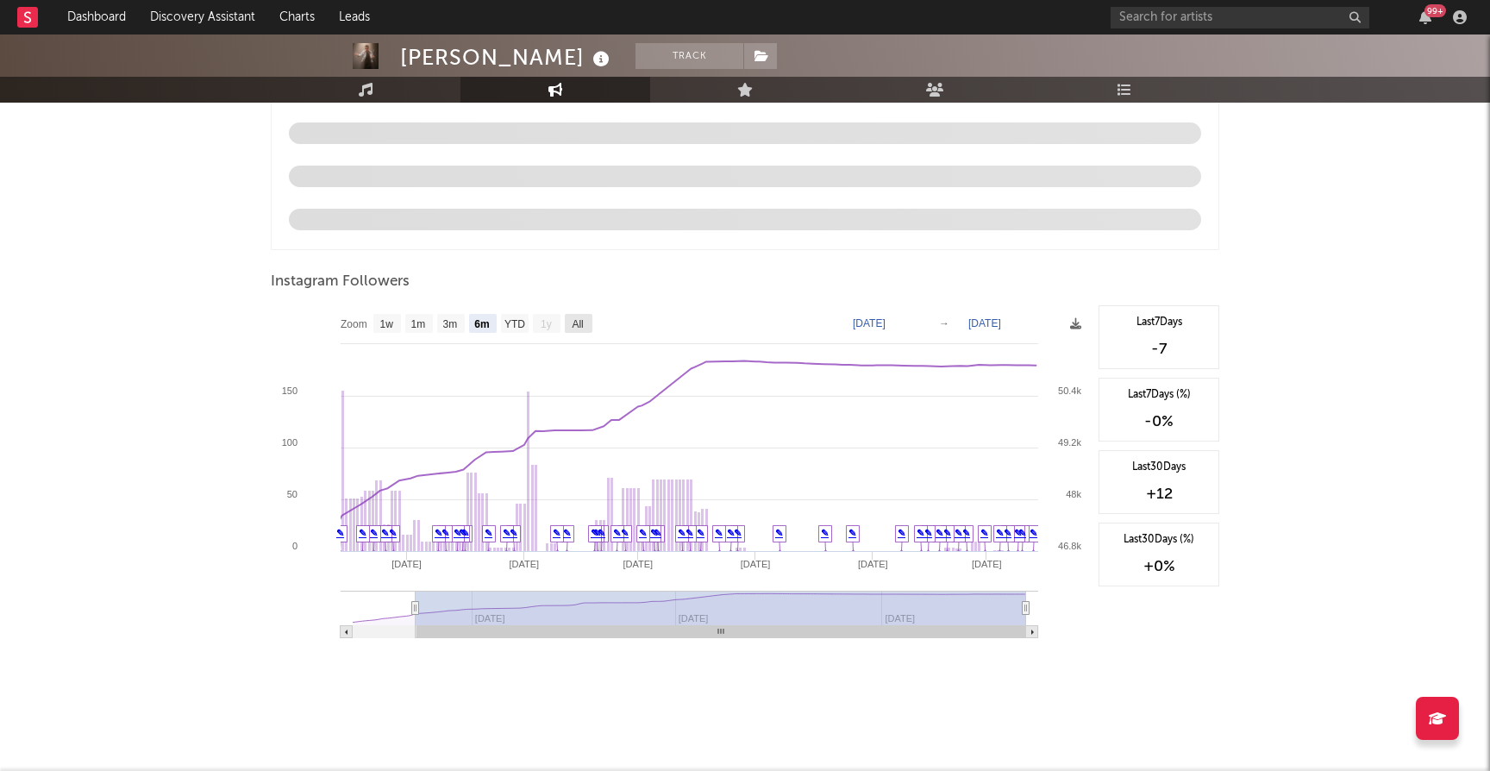
click at [575, 320] on text "All" at bounding box center [577, 324] width 11 height 12
select select "All"
type input "[DATE]"
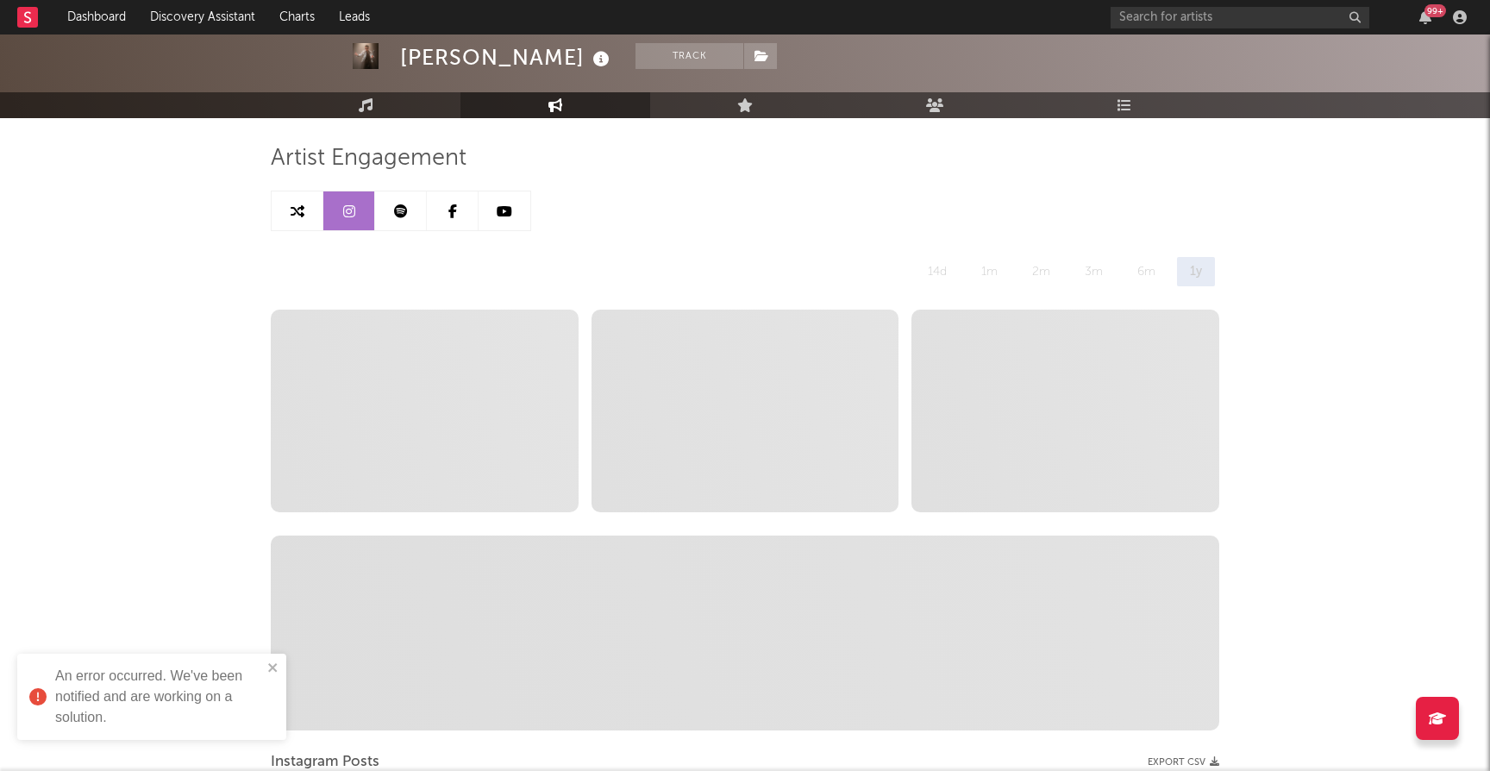
scroll to position [0, 0]
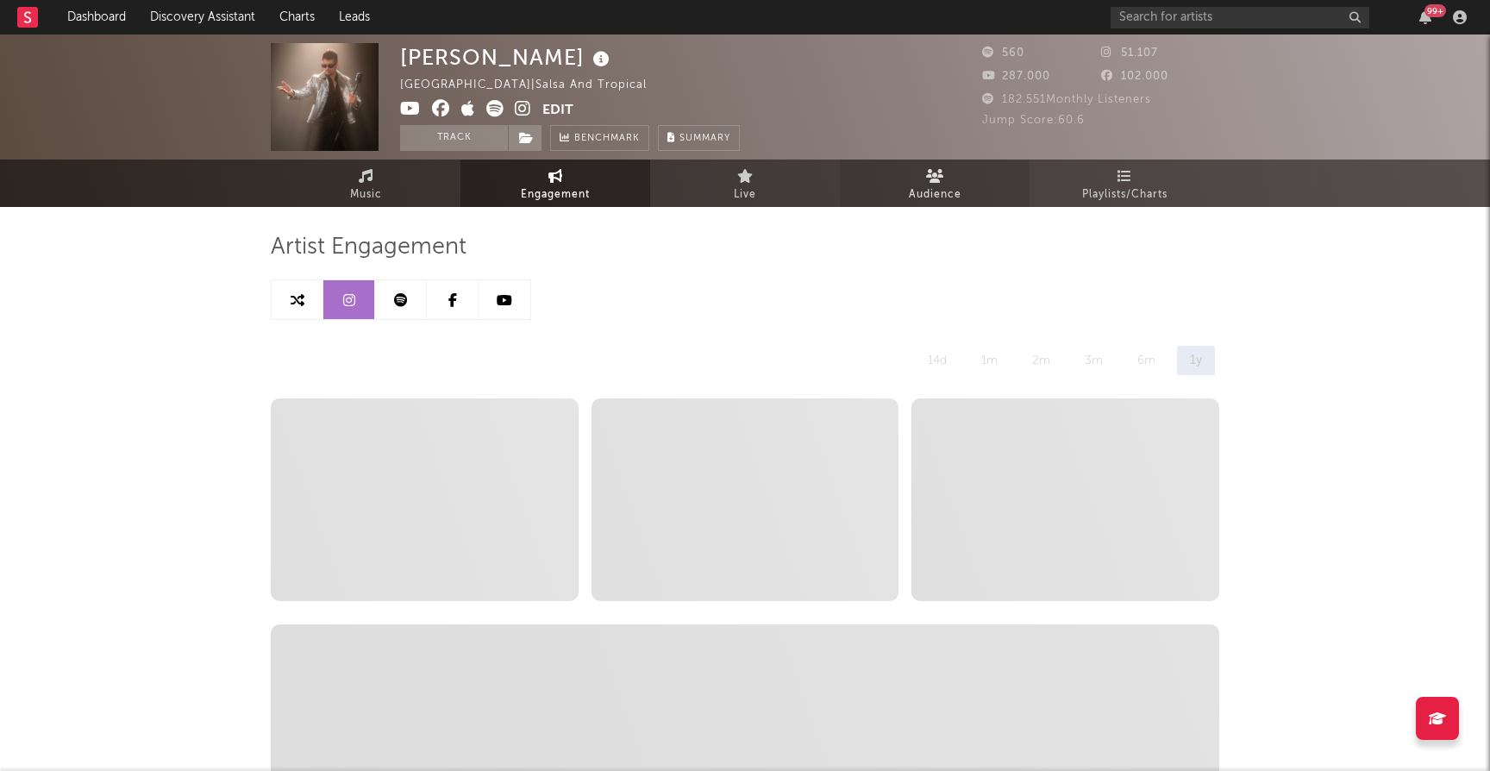
click at [934, 176] on icon at bounding box center [935, 176] width 18 height 14
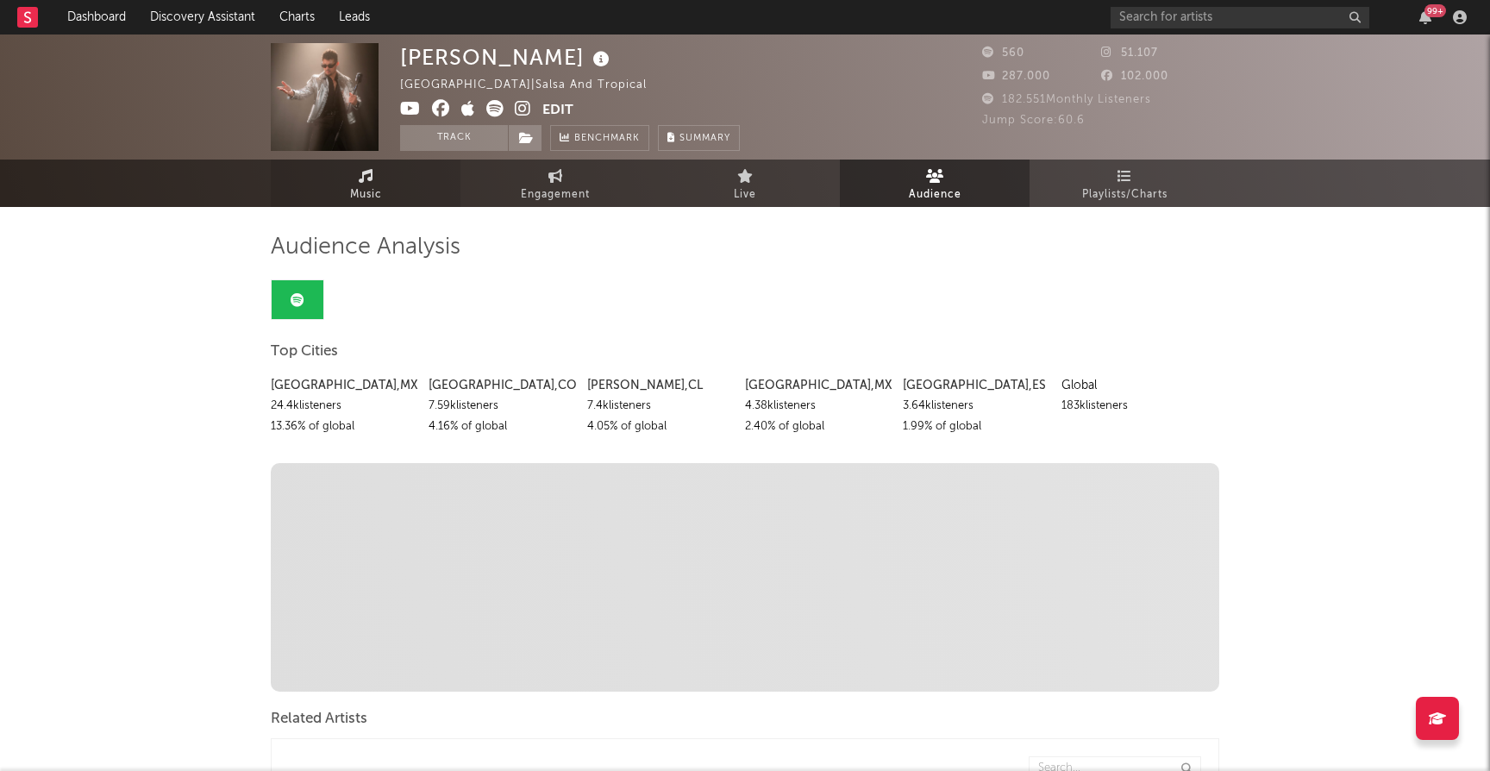
click at [373, 188] on span "Music" at bounding box center [366, 195] width 32 height 21
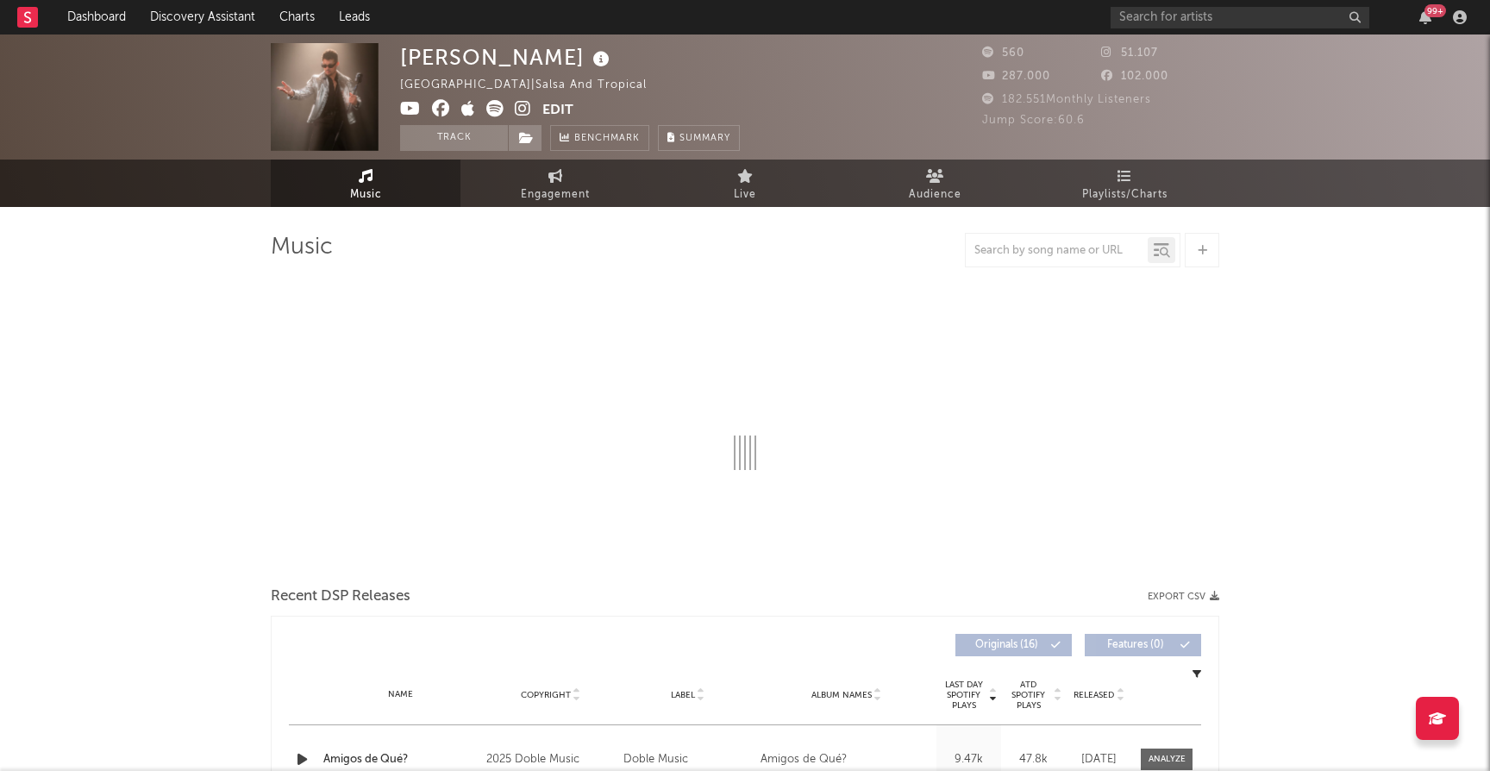
select select "1w"
